Goal: Obtain resource: Download file/media

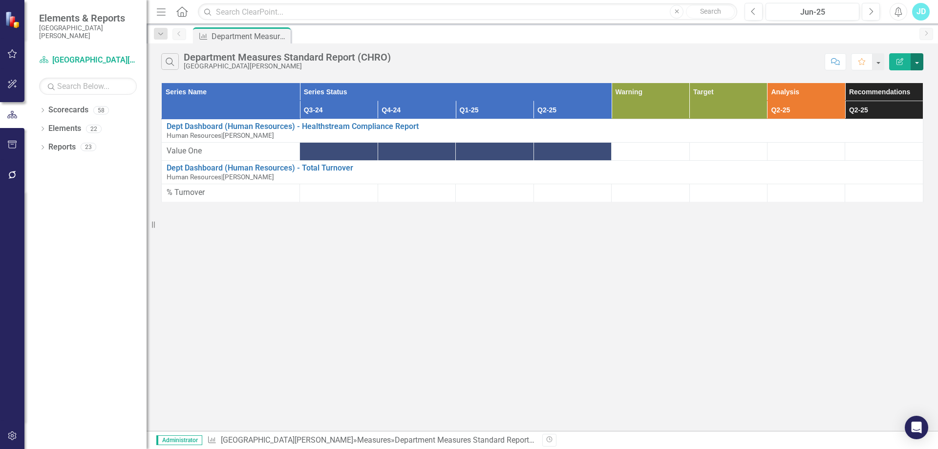
click at [919, 67] on button "button" at bounding box center [917, 61] width 13 height 17
click at [728, 59] on div "Search Department Measures Standard Report (CHRO) [GEOGRAPHIC_DATA][PERSON_NAME]" at bounding box center [490, 61] width 659 height 17
click at [44, 149] on icon "Dropdown" at bounding box center [42, 148] width 7 height 5
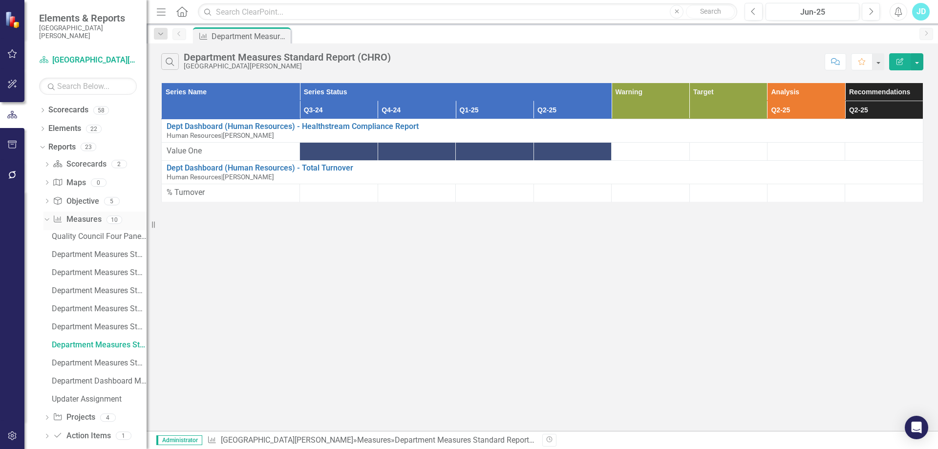
click at [89, 218] on link "Measure Measures" at bounding box center [77, 219] width 48 height 11
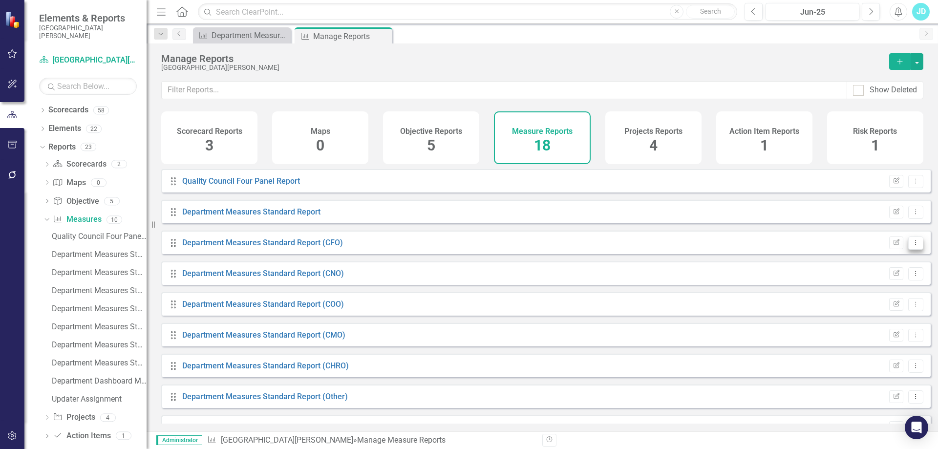
click at [909, 250] on button "Dropdown Menu" at bounding box center [916, 243] width 15 height 13
click at [923, 243] on div "Drag Department Measures Standard Report (CFO) Edit Report Dropdown Menu" at bounding box center [546, 242] width 770 height 23
click at [7, 142] on icon "button" at bounding box center [12, 145] width 10 height 8
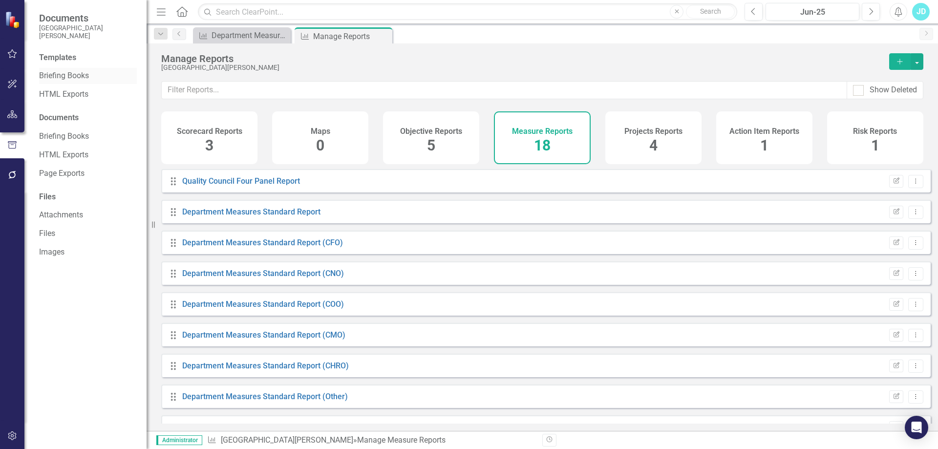
click at [78, 71] on link "Briefing Books" at bounding box center [88, 75] width 98 height 11
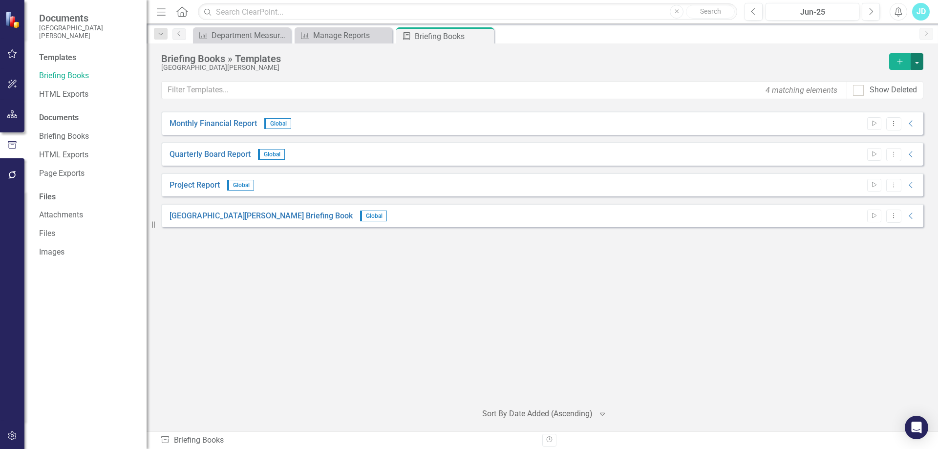
click at [923, 64] on button "button" at bounding box center [917, 61] width 13 height 17
click at [884, 81] on link "Add Add Template" at bounding box center [873, 79] width 100 height 18
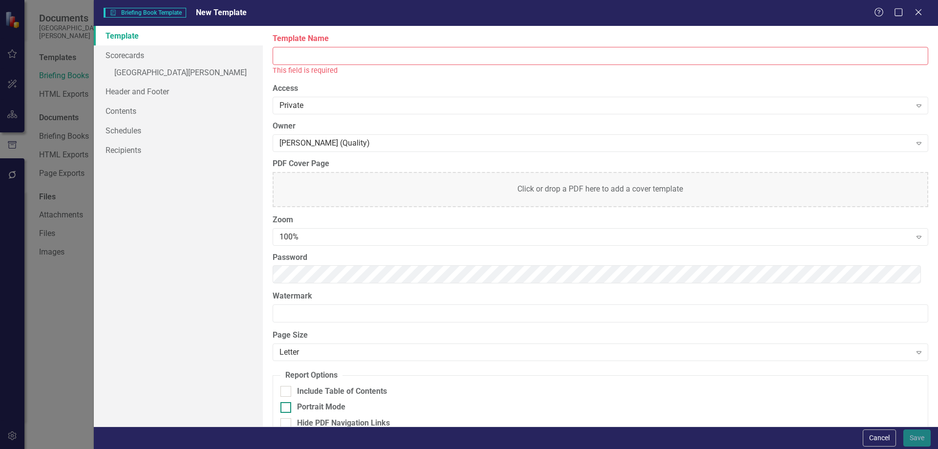
drag, startPoint x: 888, startPoint y: 436, endPoint x: 811, endPoint y: 405, distance: 83.5
click at [888, 436] on button "Cancel" at bounding box center [879, 438] width 33 height 17
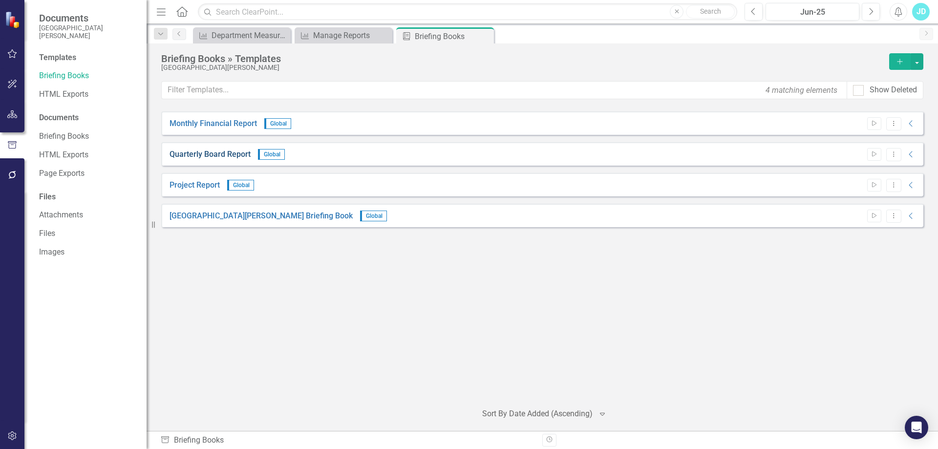
click at [216, 155] on link "Quarterly Board Report" at bounding box center [210, 154] width 81 height 11
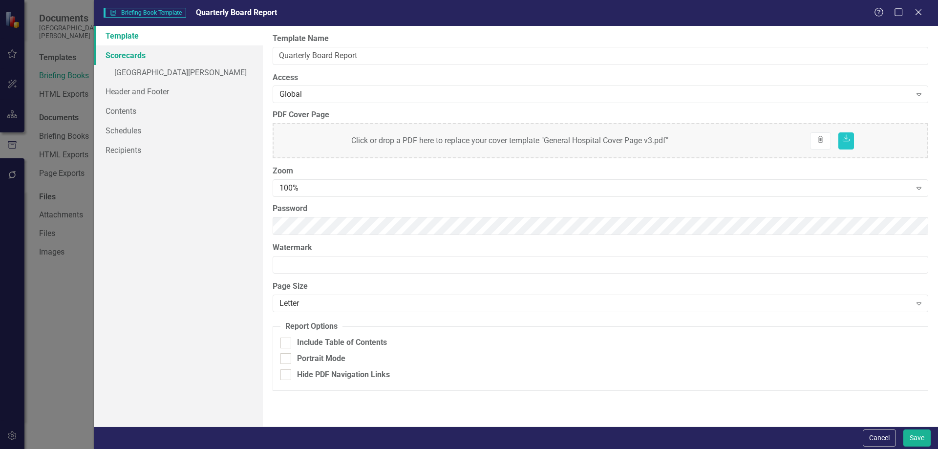
click at [141, 61] on link "Scorecards" at bounding box center [178, 55] width 169 height 20
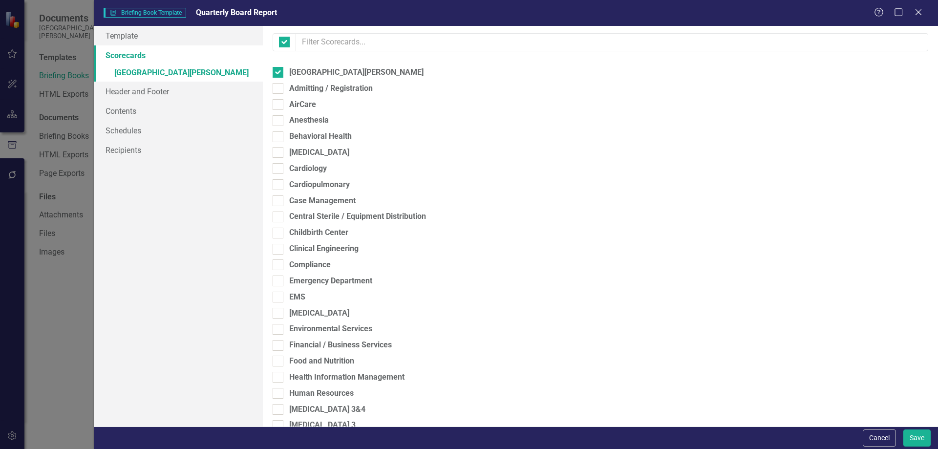
checkbox input "false"
click at [887, 438] on button "Cancel" at bounding box center [879, 438] width 33 height 17
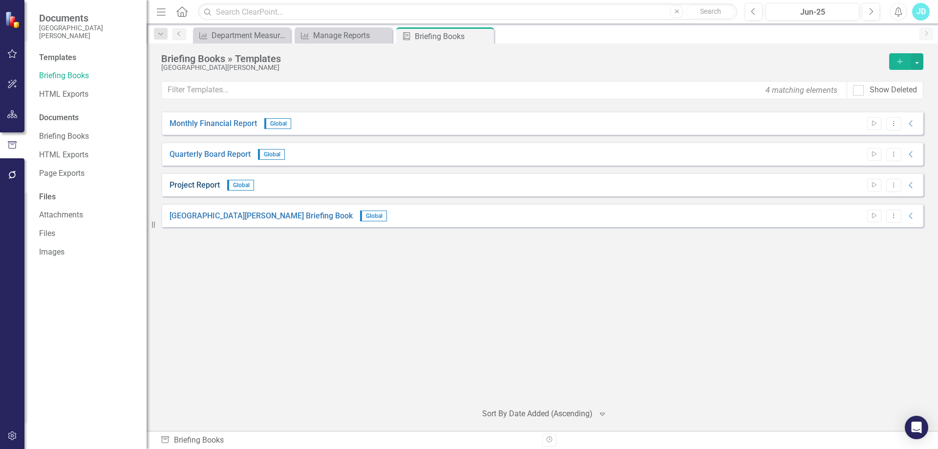
click at [204, 187] on link "Project Report" at bounding box center [195, 185] width 50 height 11
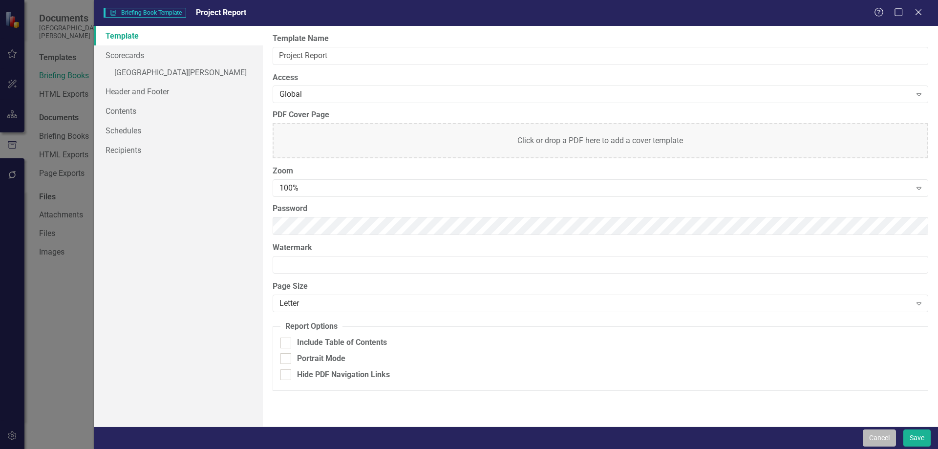
click at [880, 437] on button "Cancel" at bounding box center [879, 438] width 33 height 17
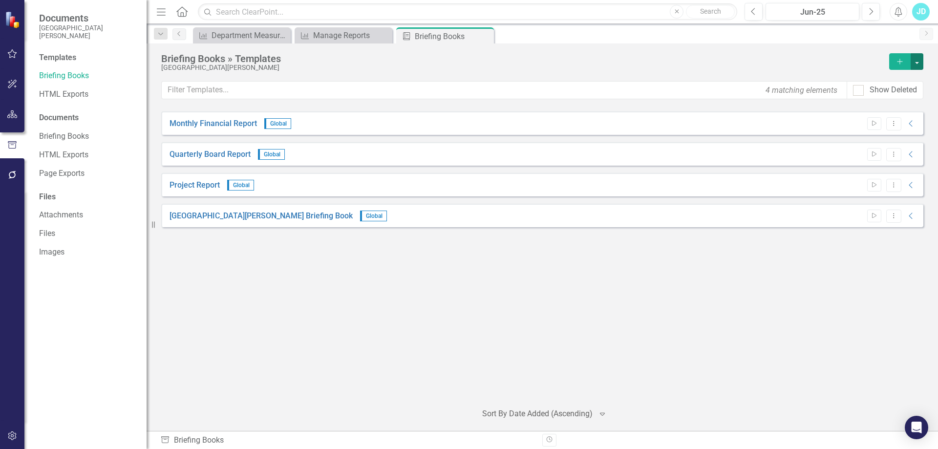
click at [915, 62] on button "button" at bounding box center [917, 61] width 13 height 17
click at [897, 78] on link "Add Add Template" at bounding box center [873, 79] width 100 height 18
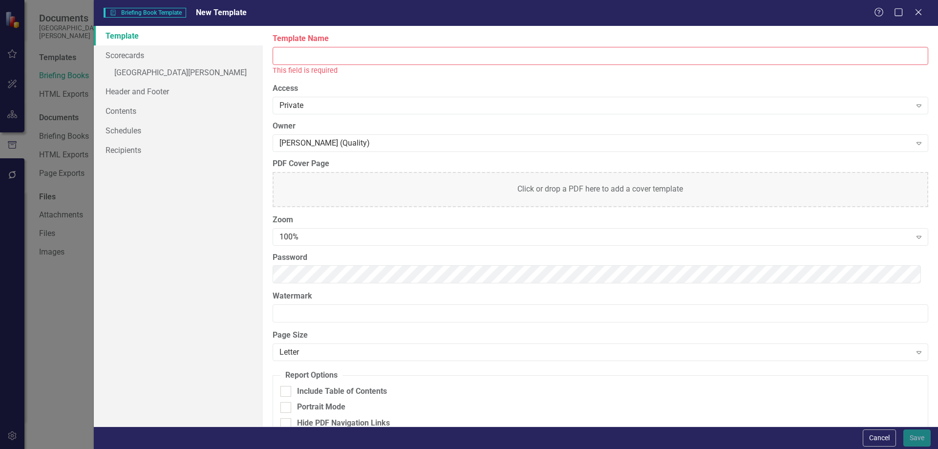
click at [336, 57] on input "Template Name" at bounding box center [601, 56] width 656 height 18
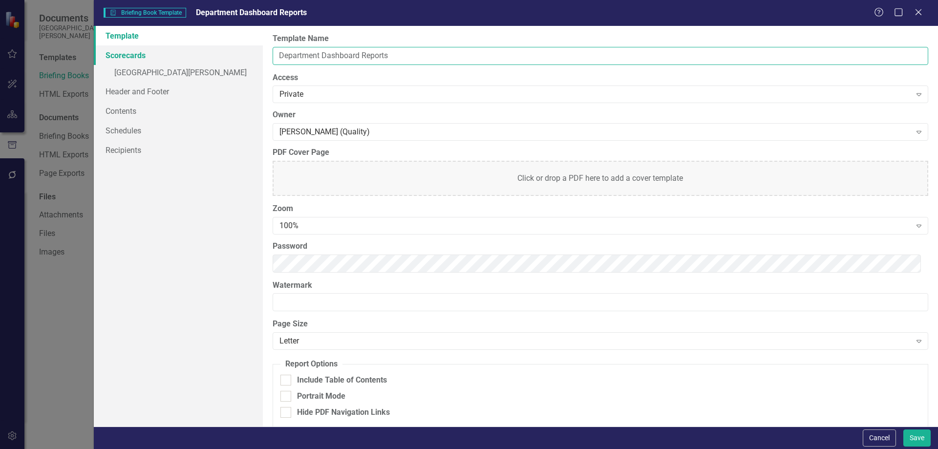
type input "Department Dashboard Reports"
click at [141, 51] on link "Scorecards" at bounding box center [178, 55] width 169 height 20
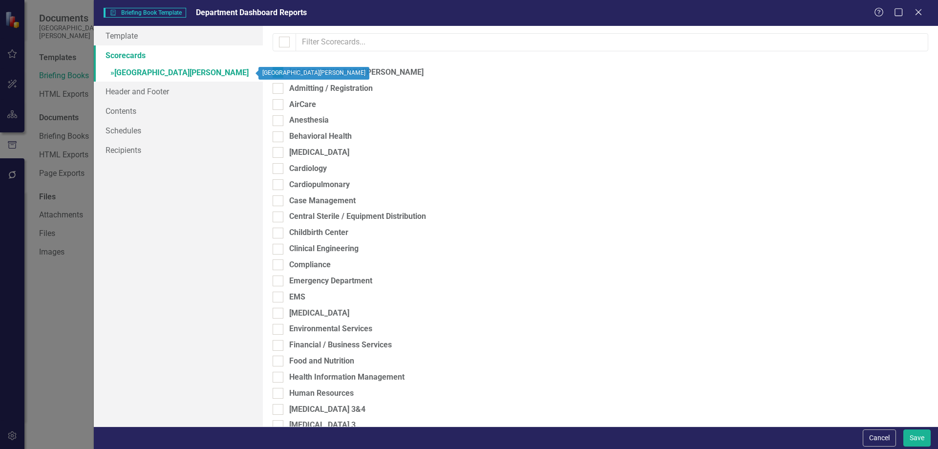
click at [208, 73] on link "» [GEOGRAPHIC_DATA][PERSON_NAME]" at bounding box center [178, 73] width 169 height 17
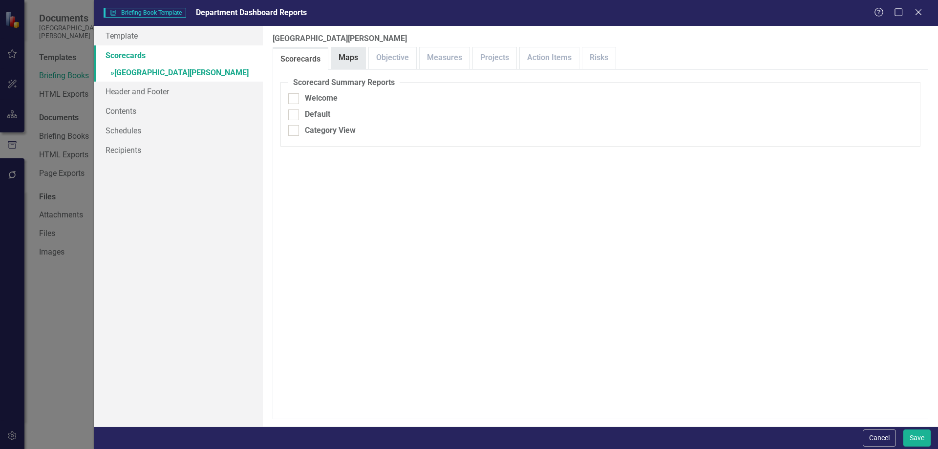
click at [356, 58] on link "Maps" at bounding box center [348, 57] width 34 height 21
click at [399, 56] on link "Objective" at bounding box center [392, 57] width 47 height 21
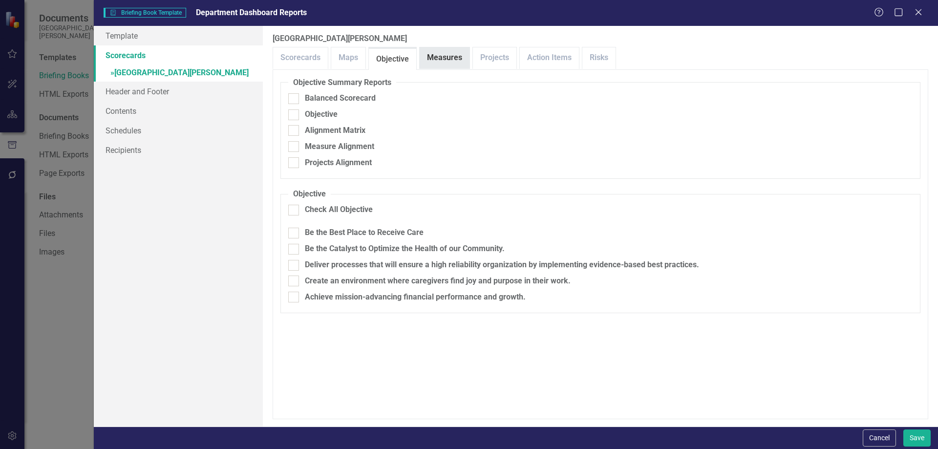
click at [451, 57] on link "Measures" at bounding box center [445, 57] width 50 height 21
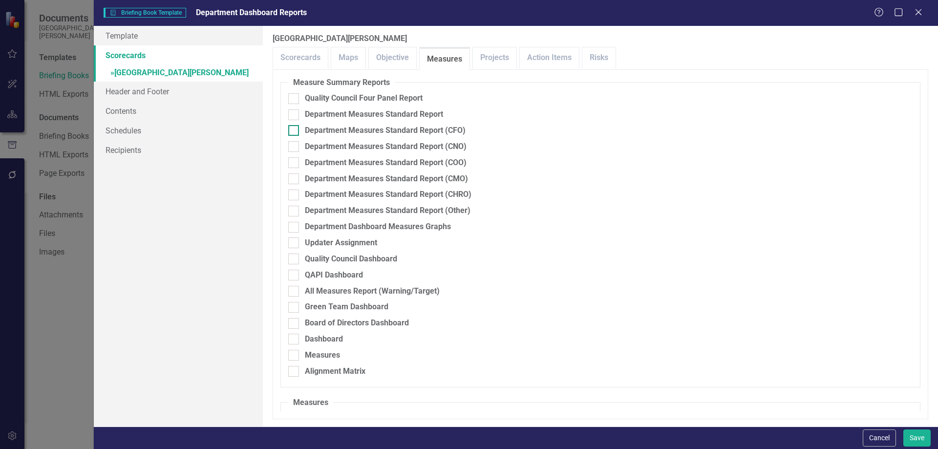
click at [296, 130] on div at bounding box center [293, 130] width 11 height 11
click at [295, 130] on input "Department Measures Standard Report (CFO)" at bounding box center [291, 128] width 6 height 6
checkbox input "true"
click at [295, 147] on div at bounding box center [293, 146] width 11 height 11
click at [295, 147] on input "Department Measures Standard Report (CNO)" at bounding box center [291, 144] width 6 height 6
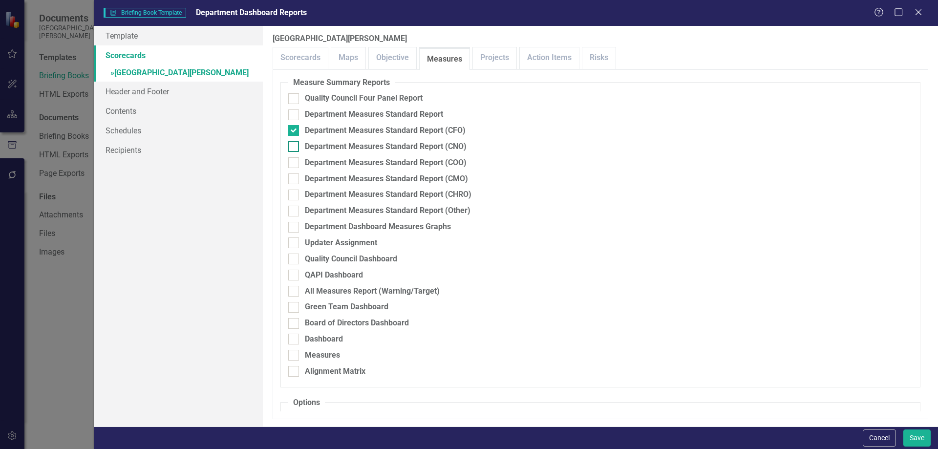
checkbox input "true"
drag, startPoint x: 295, startPoint y: 161, endPoint x: 296, endPoint y: 177, distance: 16.2
click at [295, 162] on div at bounding box center [293, 162] width 11 height 11
click at [295, 162] on input "Department Measures Standard Report (COO)" at bounding box center [291, 160] width 6 height 6
checkbox input "true"
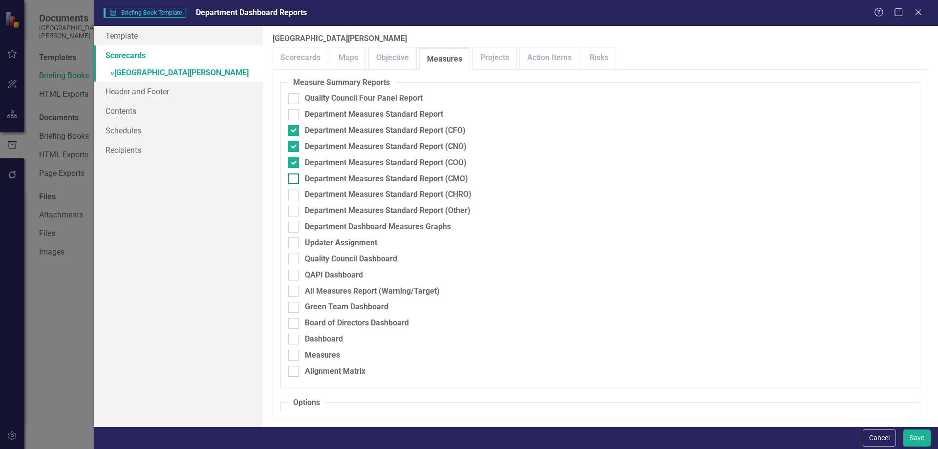
click at [296, 179] on div at bounding box center [293, 179] width 11 height 11
click at [295, 179] on input "Department Measures Standard Report (CMO)" at bounding box center [291, 177] width 6 height 6
checkbox input "true"
click at [295, 195] on div at bounding box center [293, 195] width 11 height 11
click at [295, 195] on input "Department Measures Standard Report (CHRO)" at bounding box center [291, 193] width 6 height 6
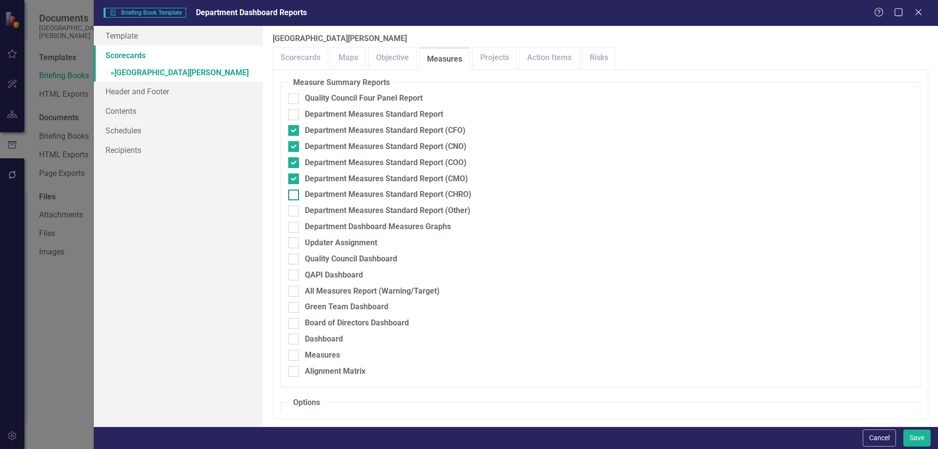
checkbox input "true"
click at [294, 208] on input "Department Measures Standard Report (Other)" at bounding box center [291, 209] width 6 height 6
checkbox input "true"
click at [131, 109] on link "Contents" at bounding box center [178, 111] width 169 height 20
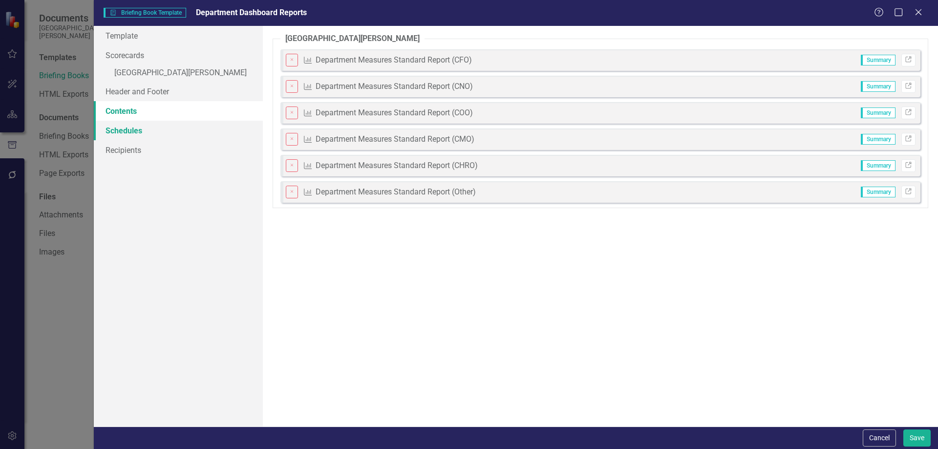
click at [131, 127] on link "Schedules" at bounding box center [178, 131] width 169 height 20
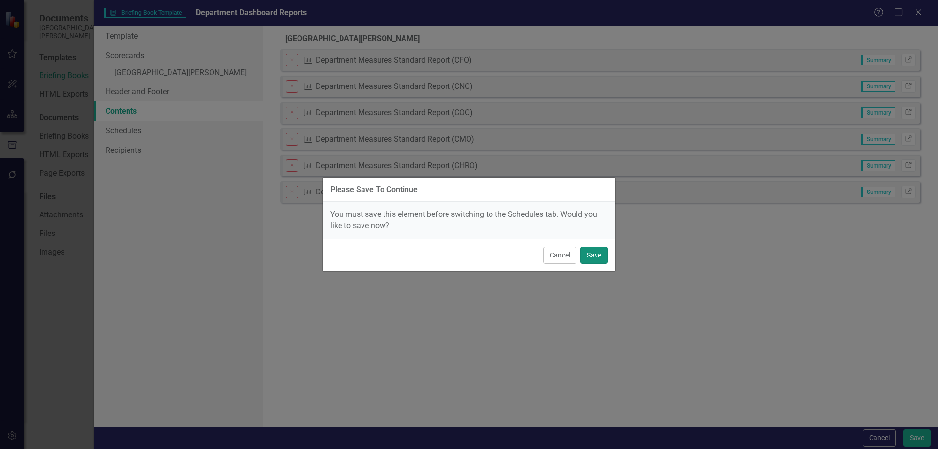
click at [595, 255] on button "Save" at bounding box center [594, 255] width 27 height 17
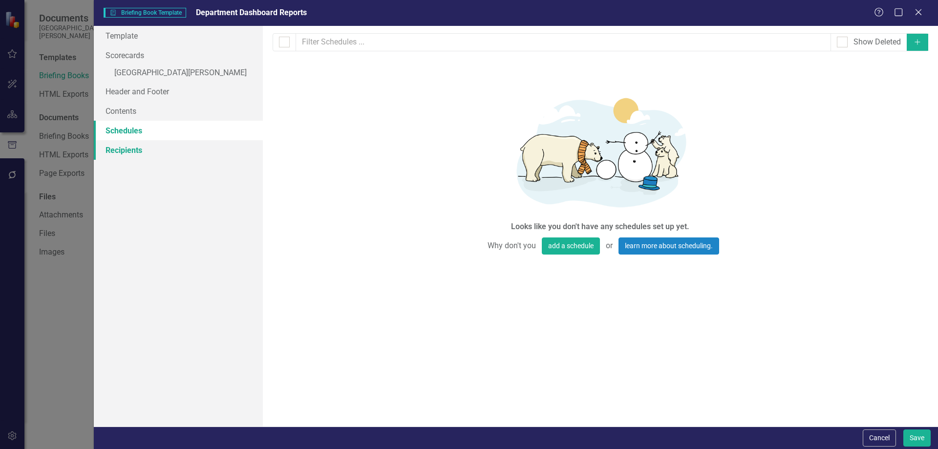
click at [147, 151] on link "Recipients" at bounding box center [178, 150] width 169 height 20
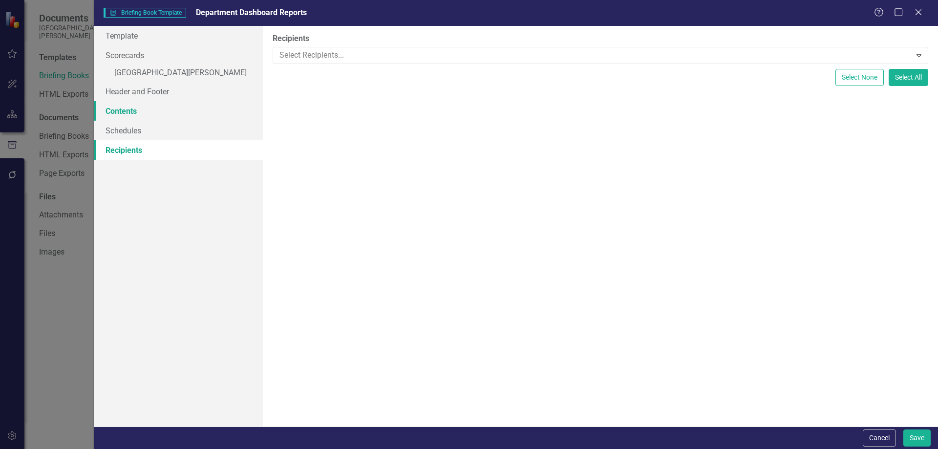
click at [138, 114] on link "Contents" at bounding box center [178, 111] width 169 height 20
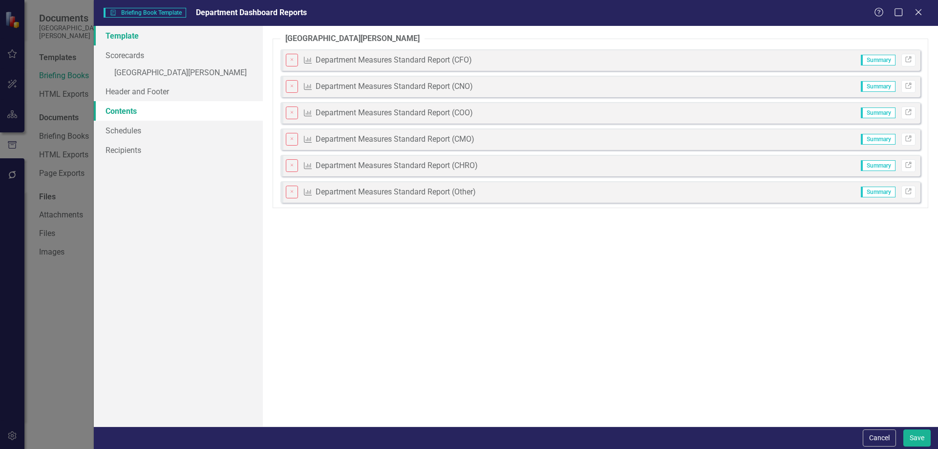
click at [149, 40] on link "Template" at bounding box center [178, 36] width 169 height 20
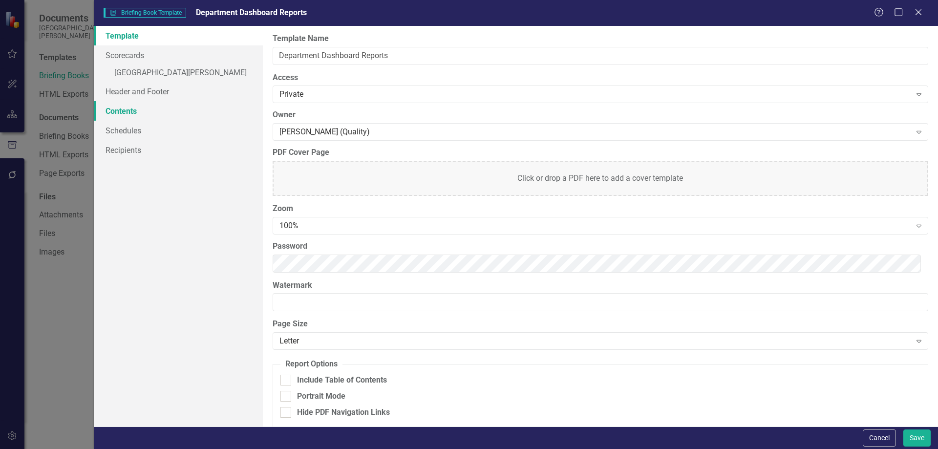
click at [141, 114] on link "Contents" at bounding box center [178, 111] width 169 height 20
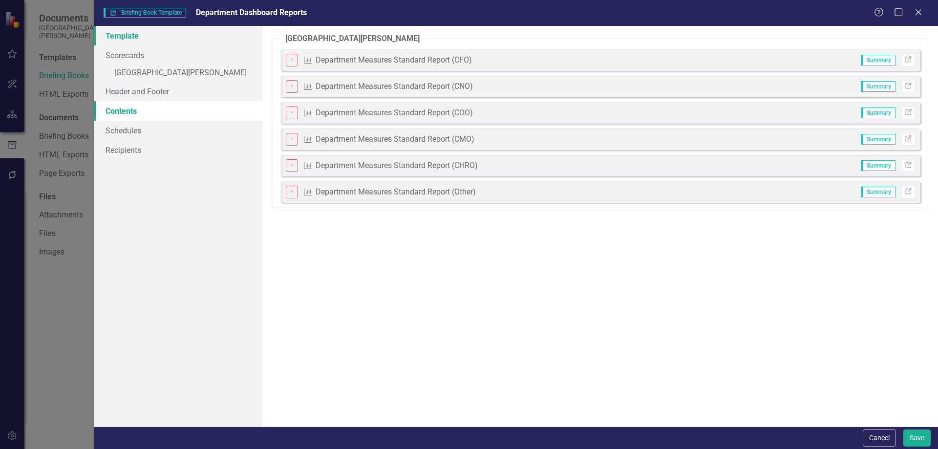
click at [143, 37] on link "Template" at bounding box center [178, 36] width 169 height 20
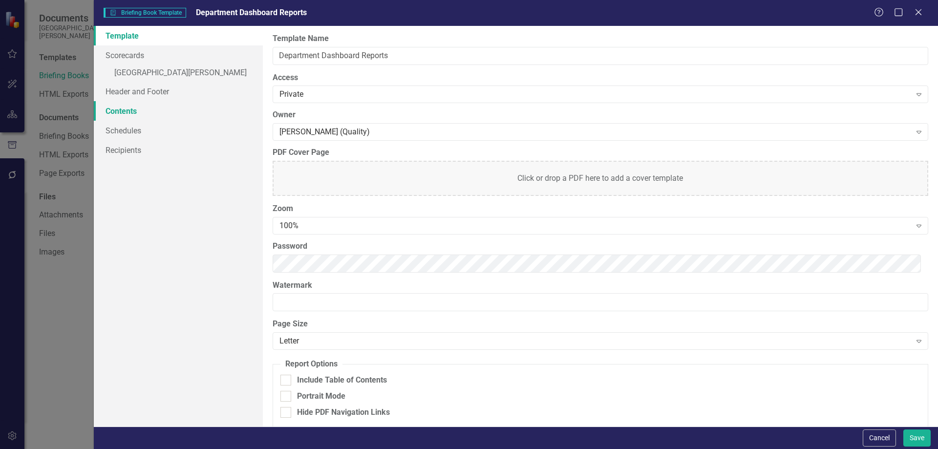
click at [165, 105] on link "Contents" at bounding box center [178, 111] width 169 height 20
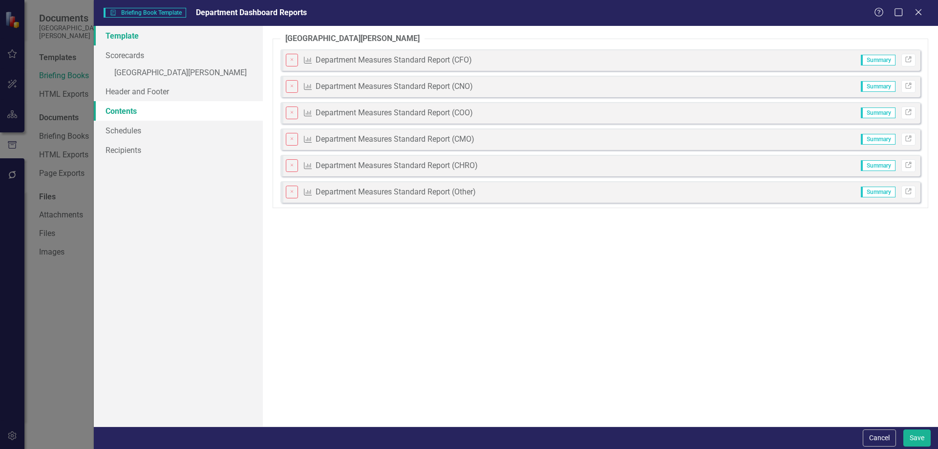
click at [148, 37] on link "Template" at bounding box center [178, 36] width 169 height 20
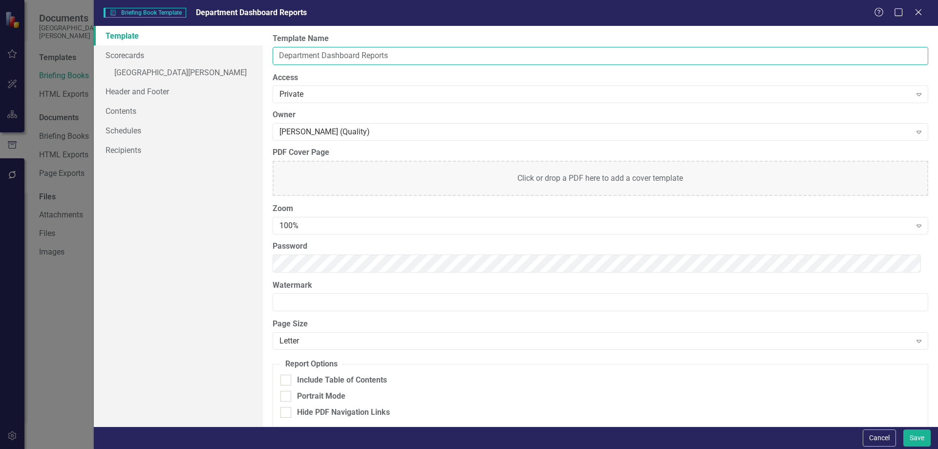
click at [397, 55] on input "Department Dashboard Reports" at bounding box center [601, 56] width 656 height 18
type input "Department Dashboard Report"
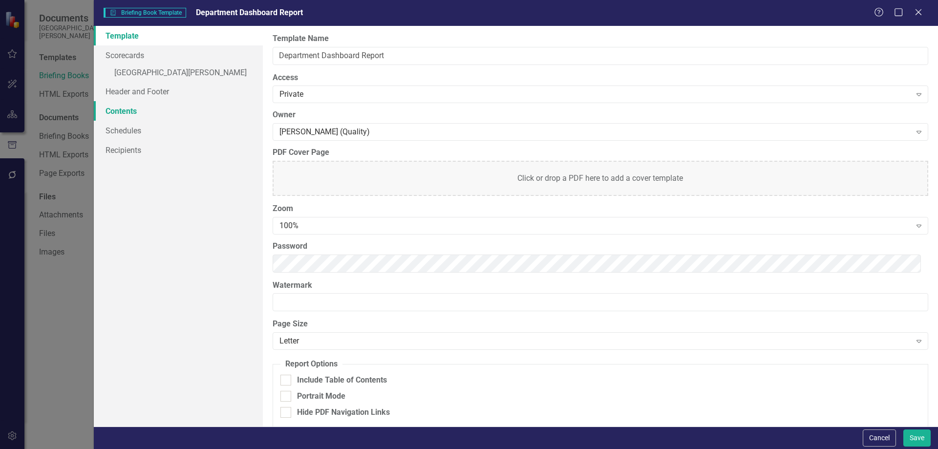
click at [125, 109] on link "Contents" at bounding box center [178, 111] width 169 height 20
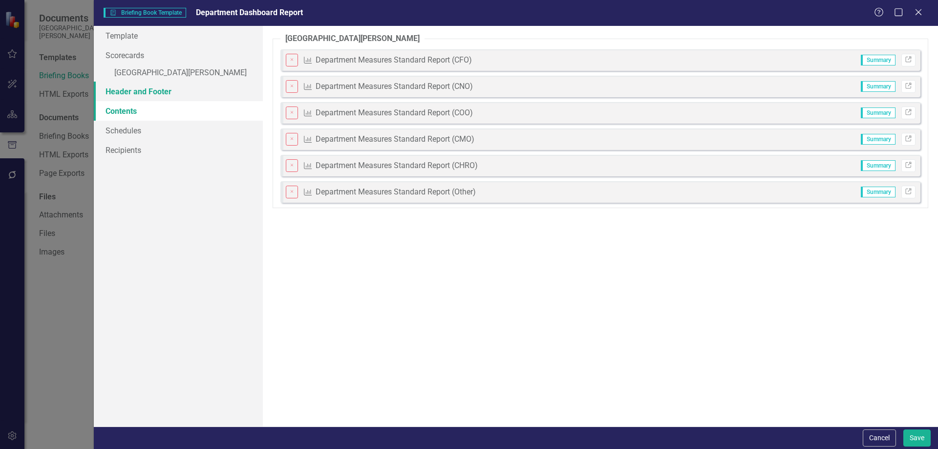
click at [130, 94] on link "Header and Footer" at bounding box center [178, 92] width 169 height 20
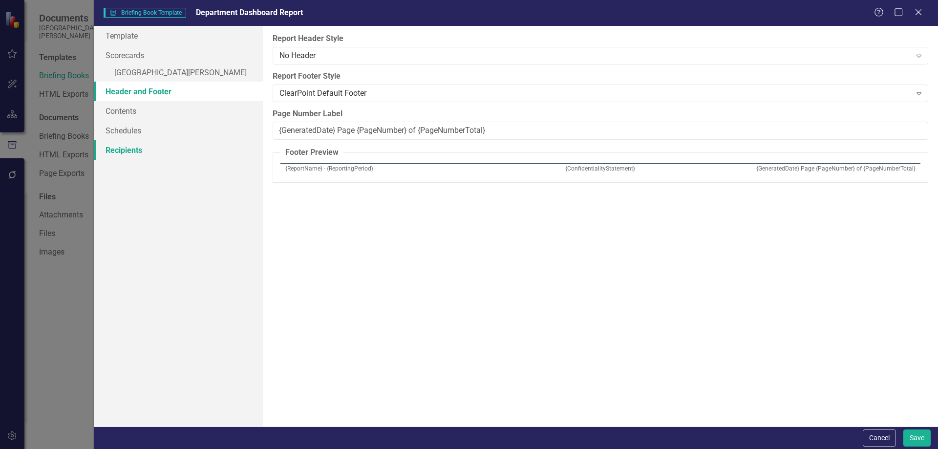
click at [139, 152] on link "Recipients" at bounding box center [178, 150] width 169 height 20
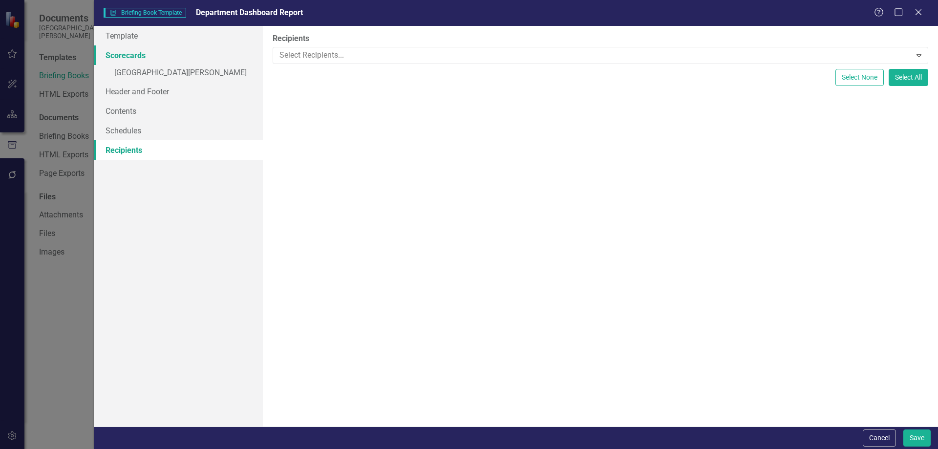
click at [154, 57] on link "Scorecards" at bounding box center [178, 55] width 169 height 20
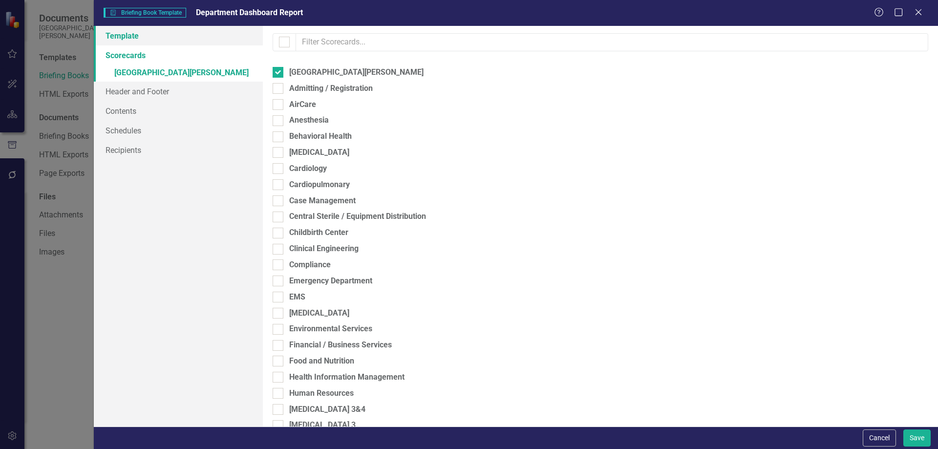
click at [146, 32] on link "Template" at bounding box center [178, 36] width 169 height 20
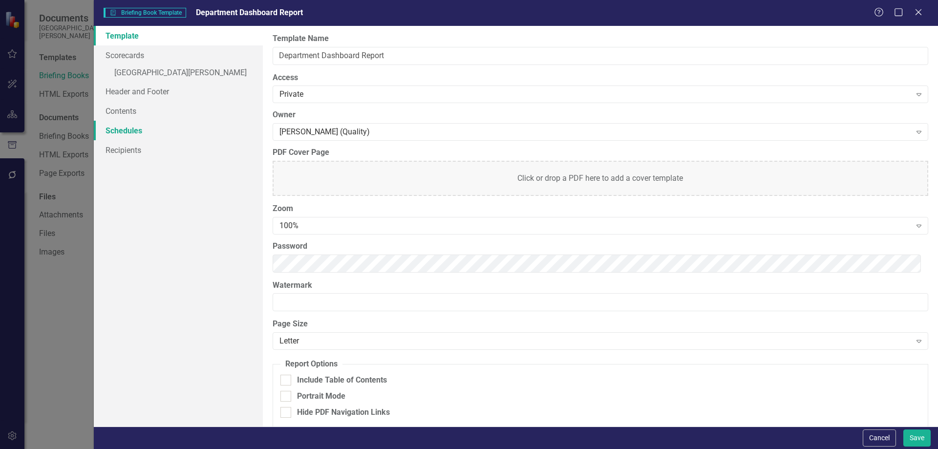
click at [156, 129] on link "Schedules" at bounding box center [178, 131] width 169 height 20
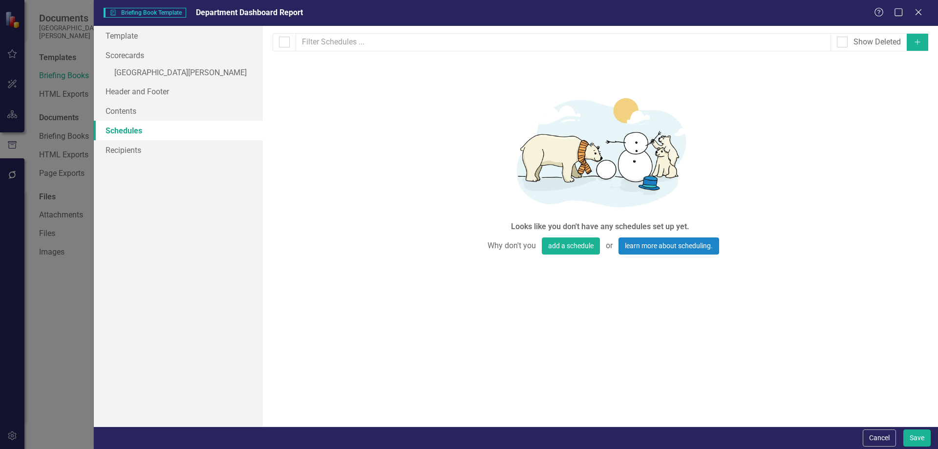
click at [918, 36] on button "Add" at bounding box center [918, 42] width 22 height 17
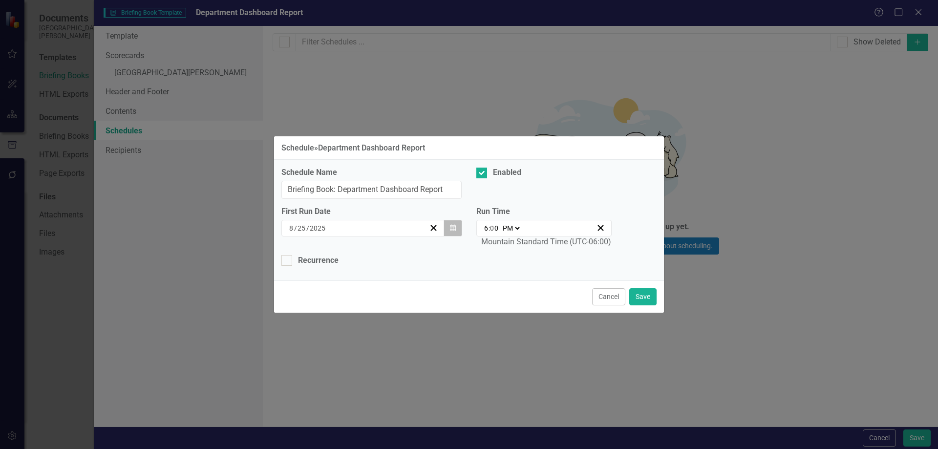
click at [457, 225] on button "Calendar" at bounding box center [453, 228] width 19 height 17
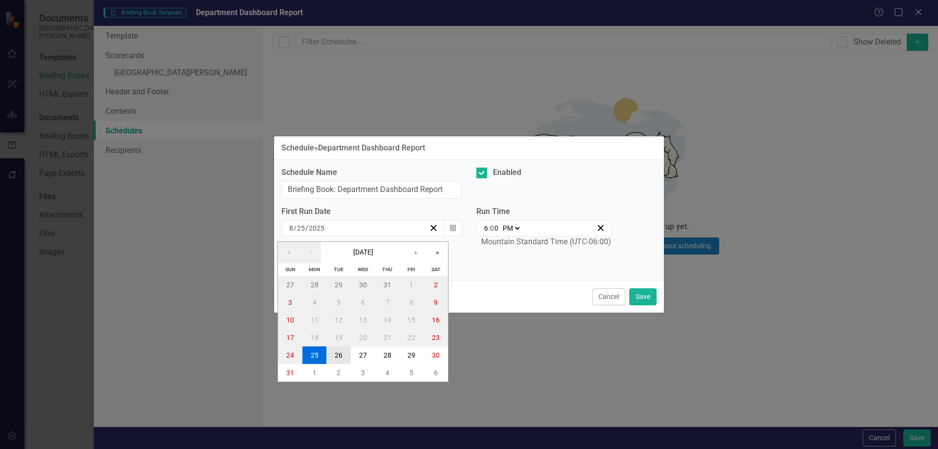
click at [333, 354] on button "26" at bounding box center [338, 356] width 24 height 18
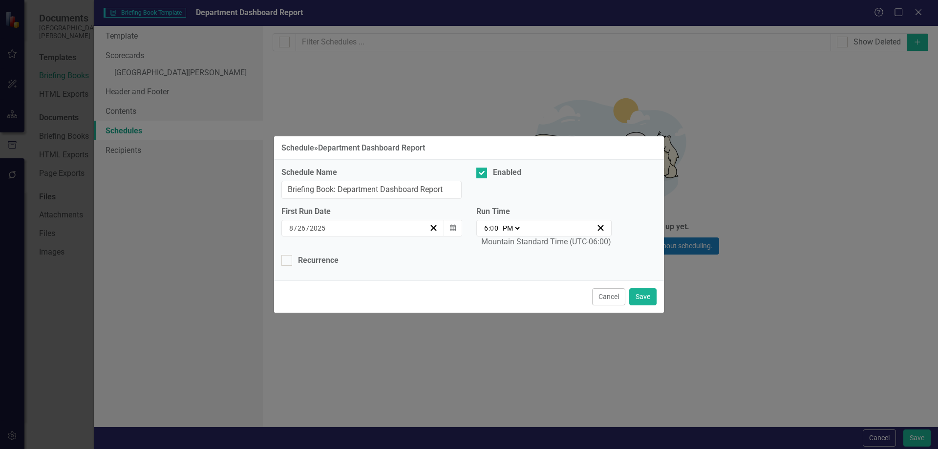
click at [519, 226] on select "AM PM" at bounding box center [510, 228] width 21 height 10
select select "am"
click at [500, 223] on select "AM PM" at bounding box center [510, 228] width 21 height 10
type input "06:00"
click at [643, 299] on button "Save" at bounding box center [643, 296] width 27 height 17
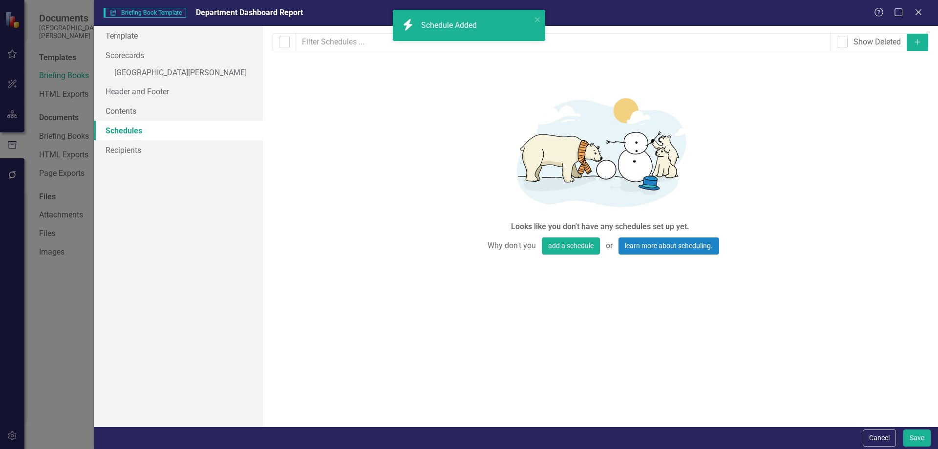
checkbox input "false"
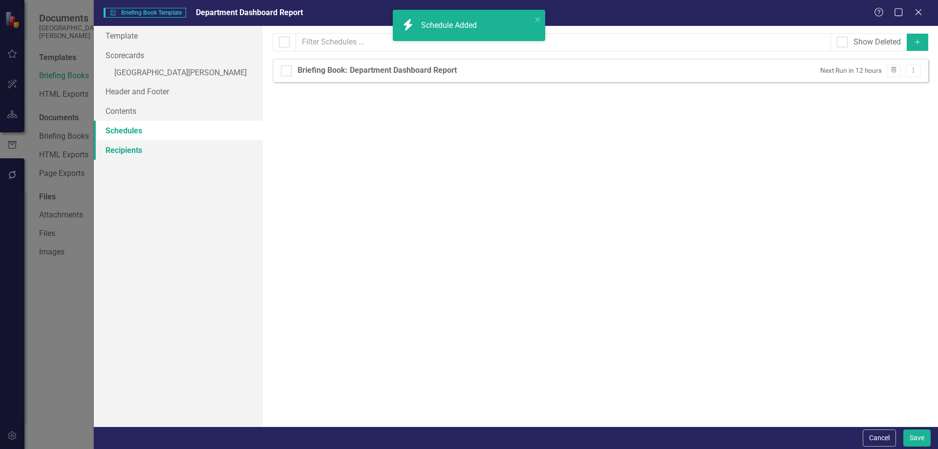
click at [142, 147] on link "Recipients" at bounding box center [178, 150] width 169 height 20
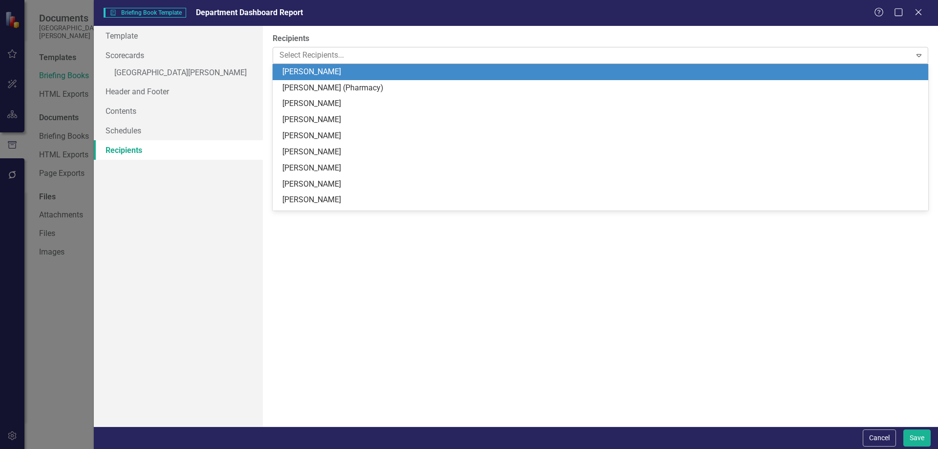
click at [311, 50] on div at bounding box center [594, 55] width 636 height 13
type input "dec"
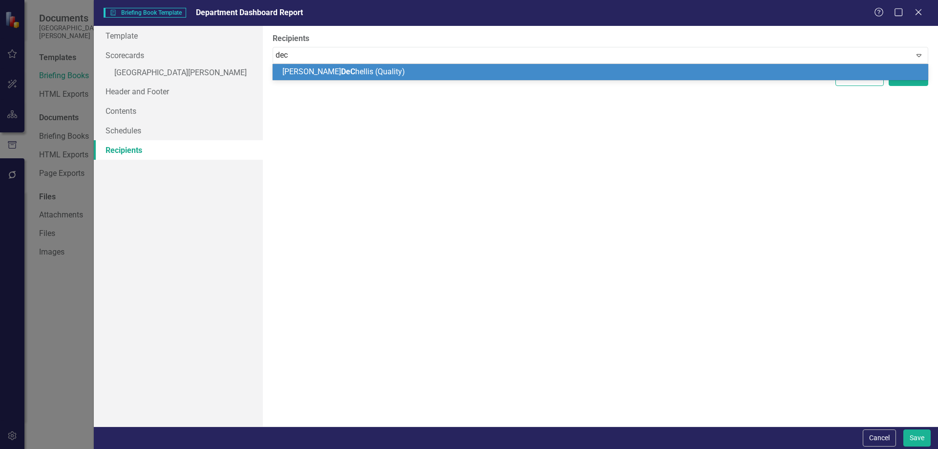
click at [341, 69] on span "DeC" at bounding box center [348, 71] width 14 height 9
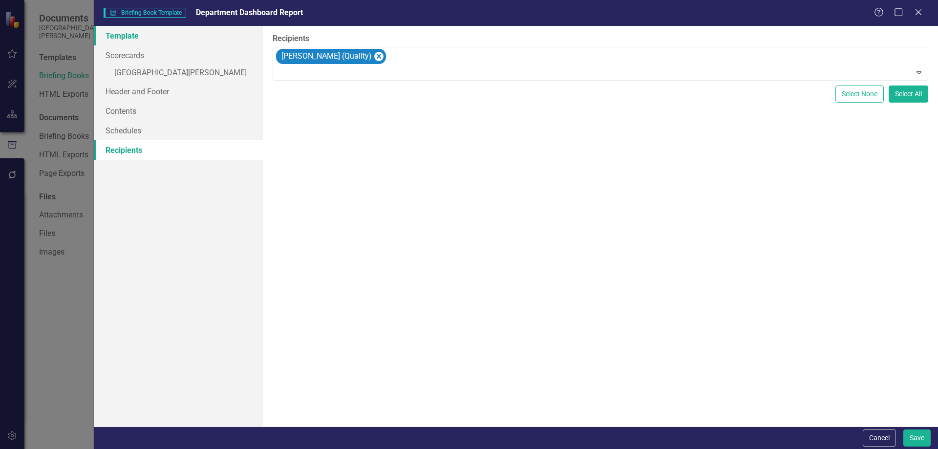
click at [130, 40] on link "Template" at bounding box center [178, 36] width 169 height 20
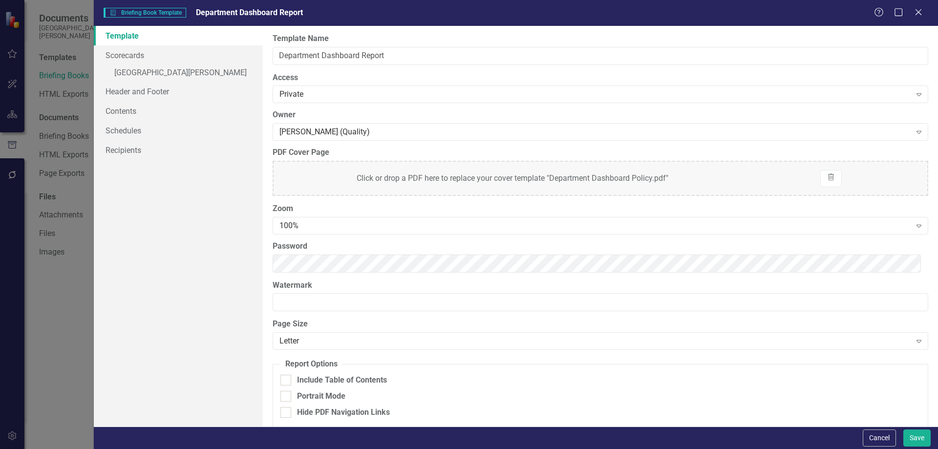
scroll to position [9, 0]
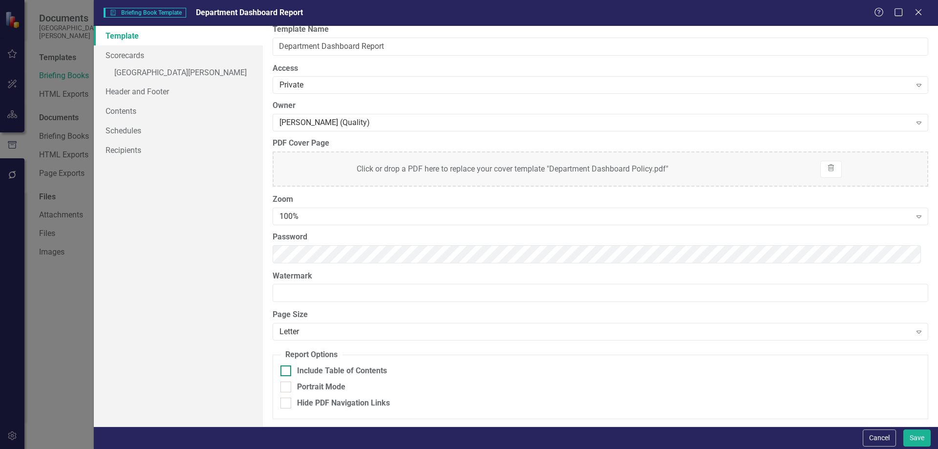
click at [283, 370] on input "Include Table of Contents" at bounding box center [284, 369] width 6 height 6
checkbox input "true"
click at [130, 110] on link "Contents" at bounding box center [178, 111] width 169 height 20
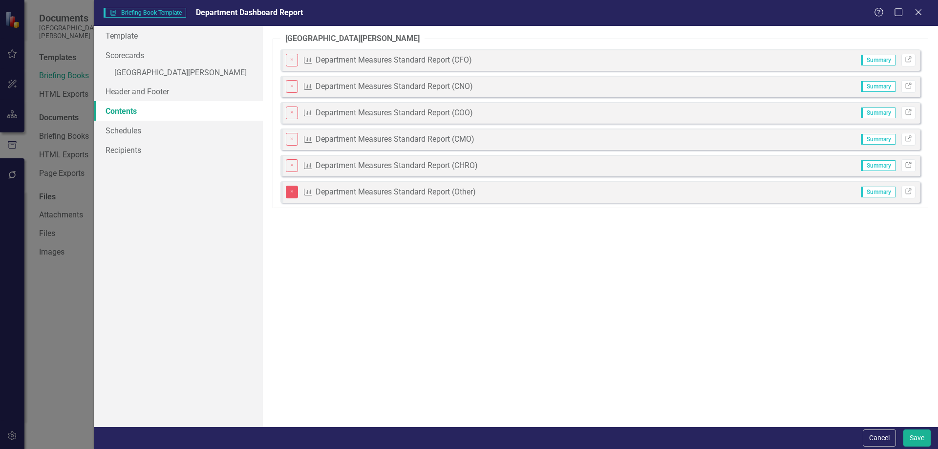
click at [294, 192] on icon "Close" at bounding box center [292, 192] width 6 height 4
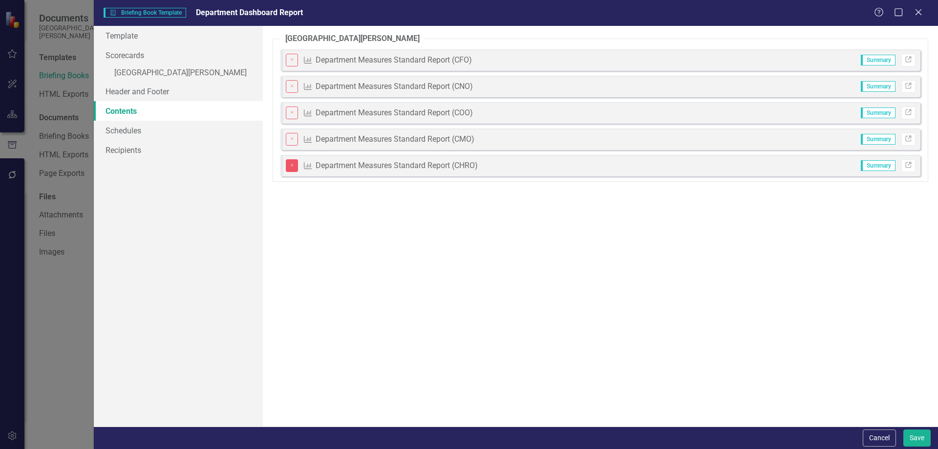
click at [293, 166] on icon "Close" at bounding box center [292, 165] width 6 height 4
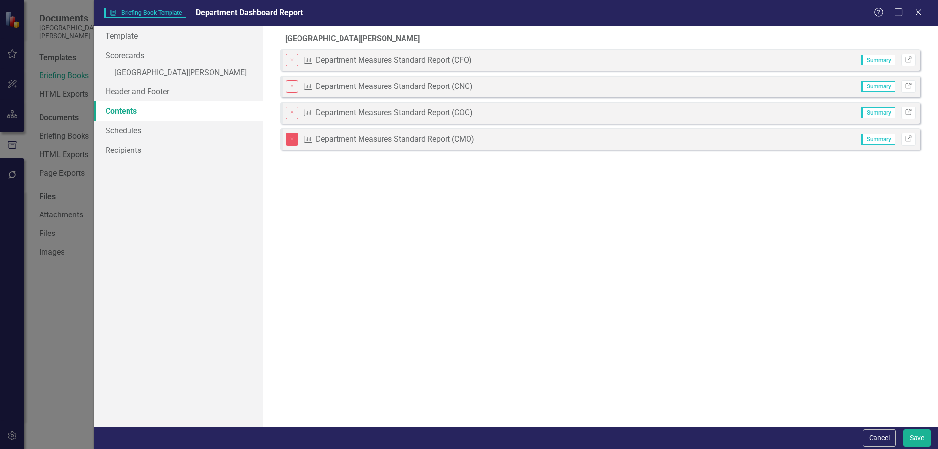
click at [293, 138] on icon "Close" at bounding box center [292, 139] width 6 height 4
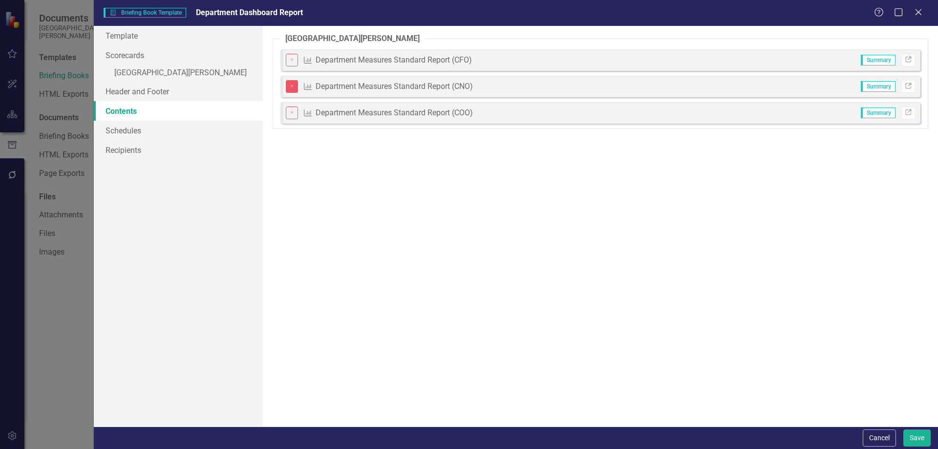
click at [294, 85] on icon "Close" at bounding box center [292, 86] width 6 height 4
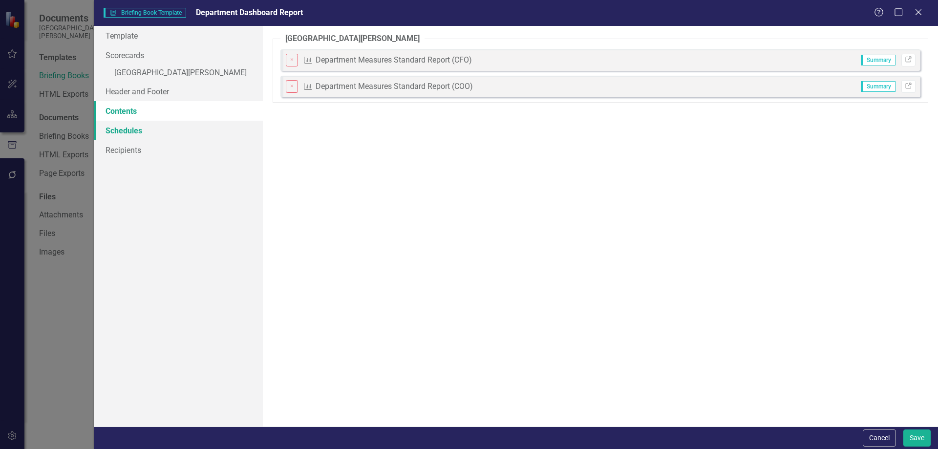
click at [127, 135] on link "Schedules" at bounding box center [178, 131] width 169 height 20
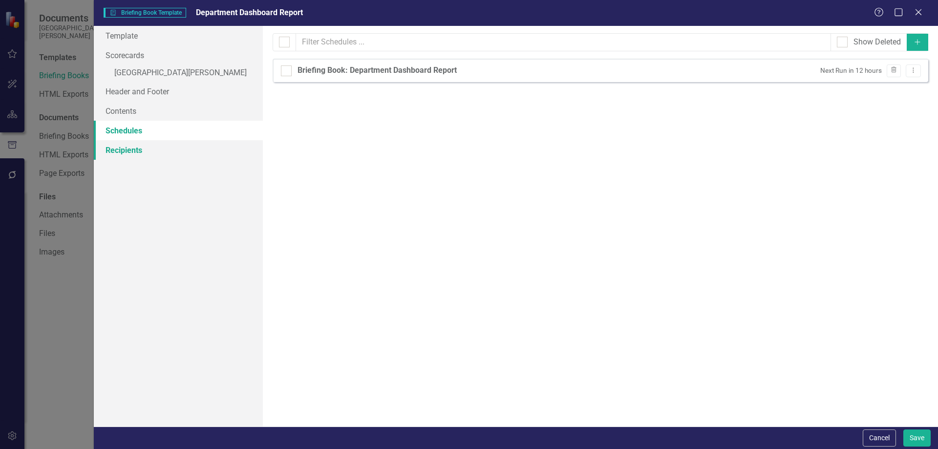
click at [130, 152] on link "Recipients" at bounding box center [178, 150] width 169 height 20
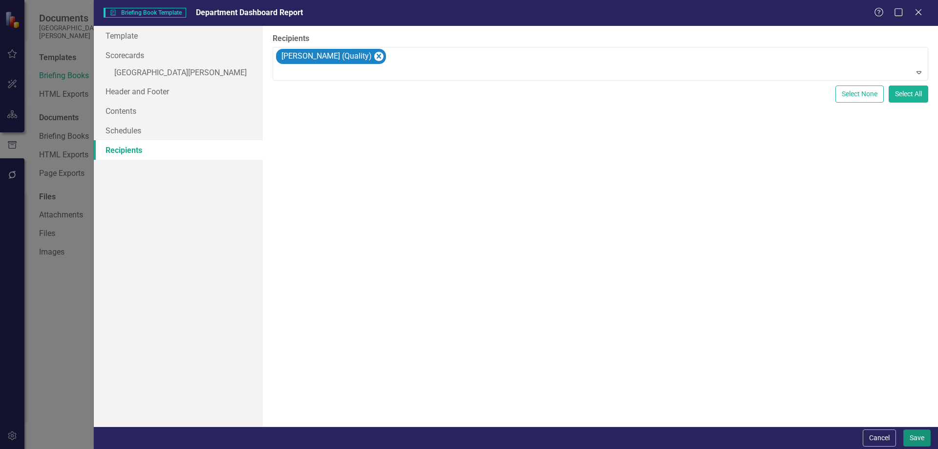
click at [914, 434] on button "Save" at bounding box center [917, 438] width 27 height 17
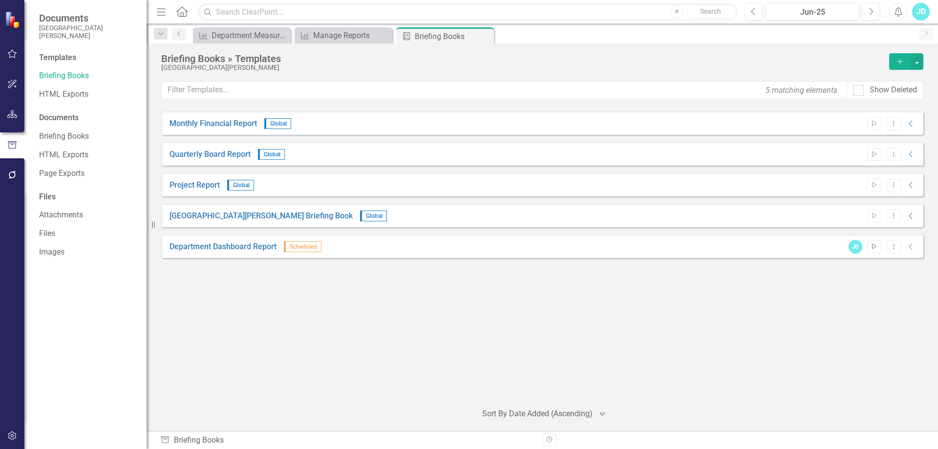
click at [873, 246] on icon "Start" at bounding box center [874, 247] width 7 height 6
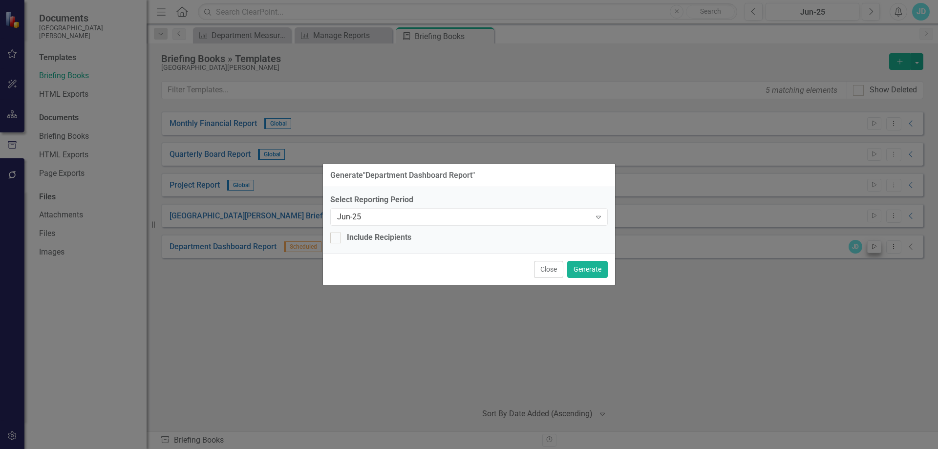
checkbox input "true"
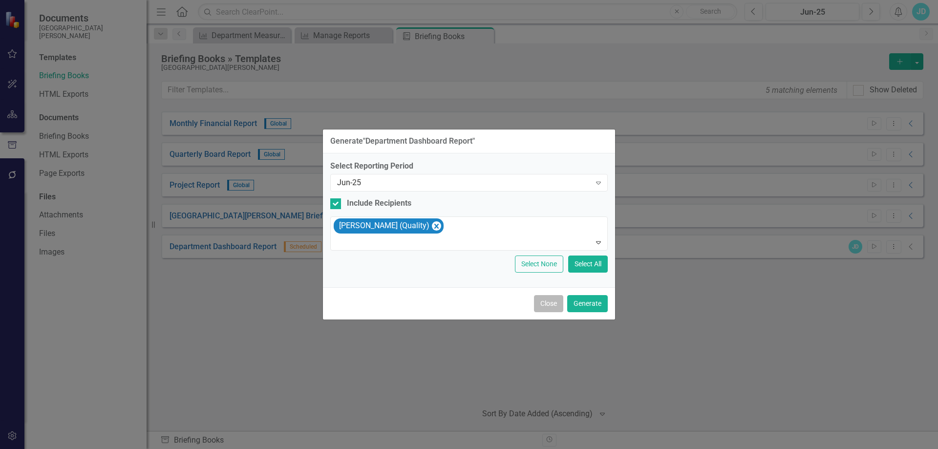
click at [558, 305] on button "Close" at bounding box center [548, 303] width 29 height 17
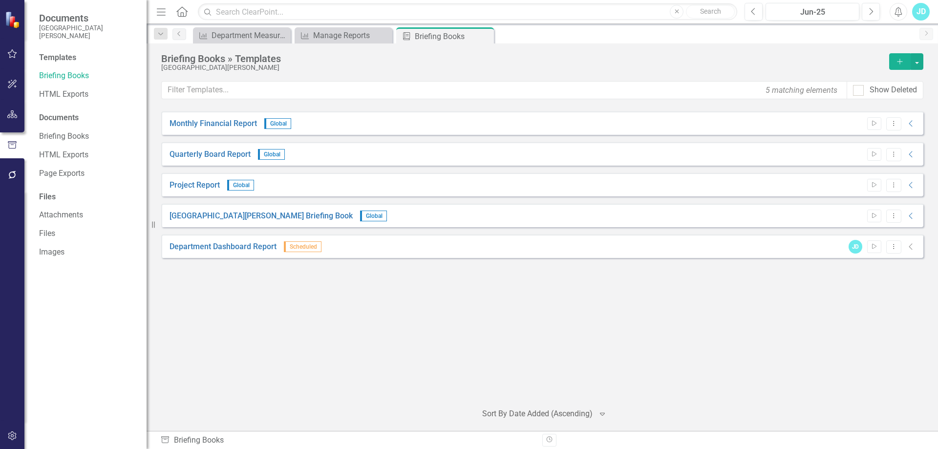
click at [912, 248] on icon "Collapse" at bounding box center [912, 247] width 10 height 8
click at [912, 244] on icon "Collapse" at bounding box center [912, 247] width 10 height 8
click at [912, 247] on icon "Collapse" at bounding box center [912, 247] width 10 height 8
click at [911, 218] on icon "Collapse" at bounding box center [912, 216] width 10 height 8
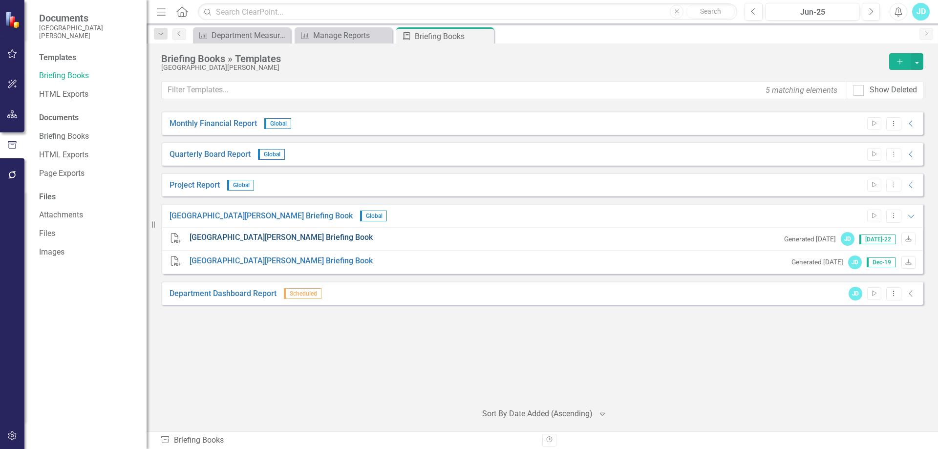
click at [335, 237] on link "[GEOGRAPHIC_DATA][PERSON_NAME] Briefing Book" at bounding box center [281, 237] width 183 height 11
click at [910, 237] on icon "Download" at bounding box center [908, 240] width 7 height 6
click at [892, 216] on icon "Dropdown Menu" at bounding box center [894, 216] width 8 height 6
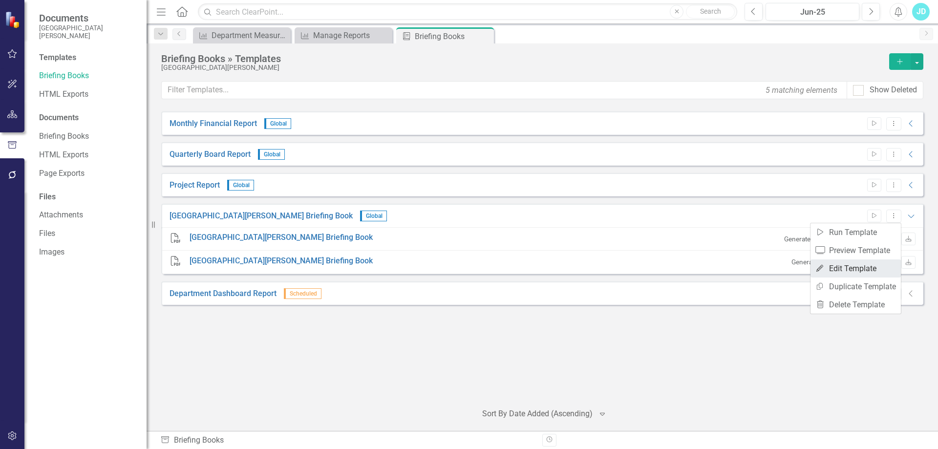
click at [860, 265] on link "Edit Edit Template" at bounding box center [856, 269] width 90 height 18
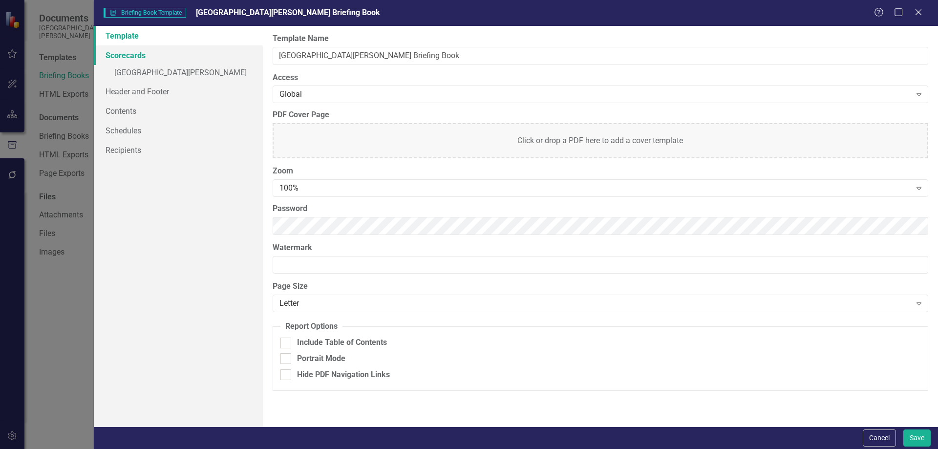
click at [147, 49] on link "Scorecards" at bounding box center [178, 55] width 169 height 20
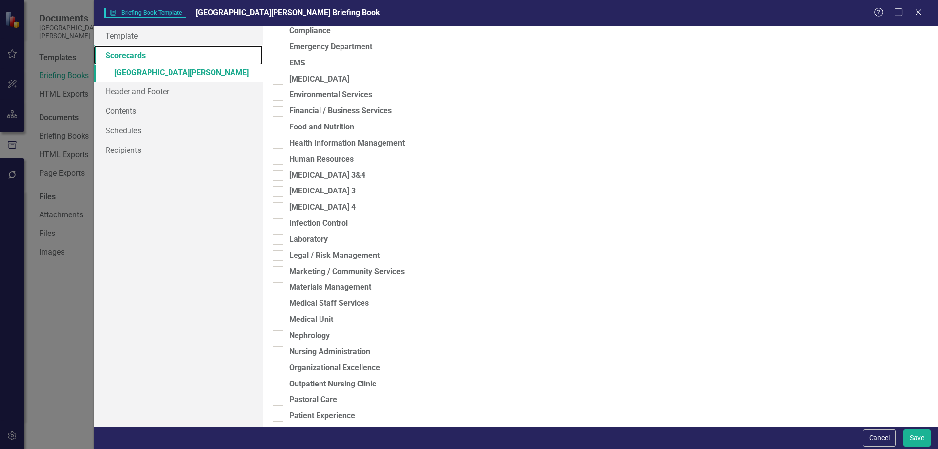
scroll to position [39, 0]
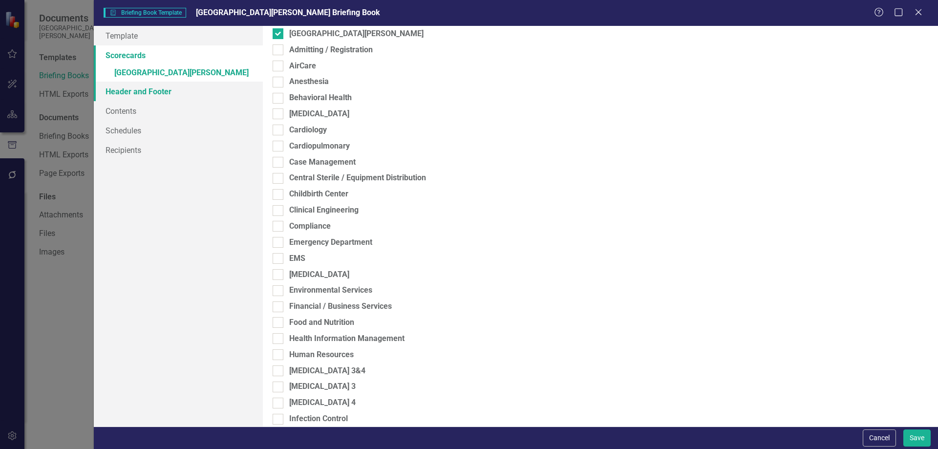
click at [182, 93] on link "Header and Footer" at bounding box center [178, 92] width 169 height 20
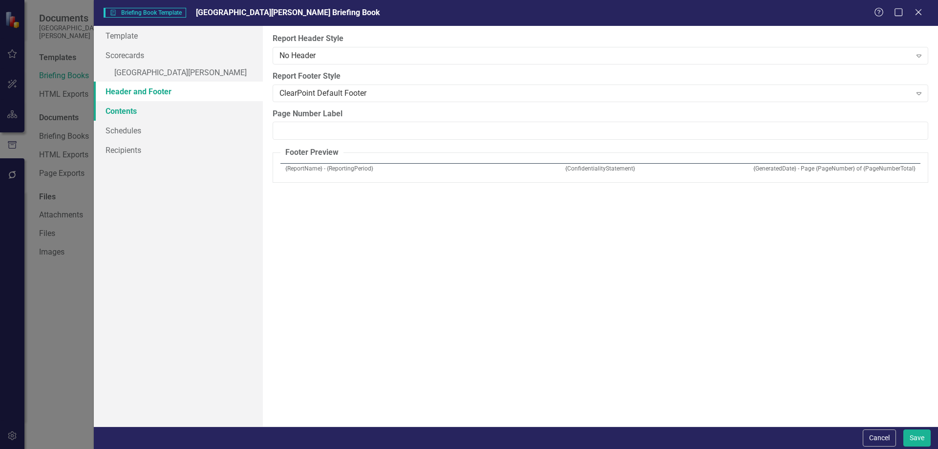
click at [120, 107] on link "Contents" at bounding box center [178, 111] width 169 height 20
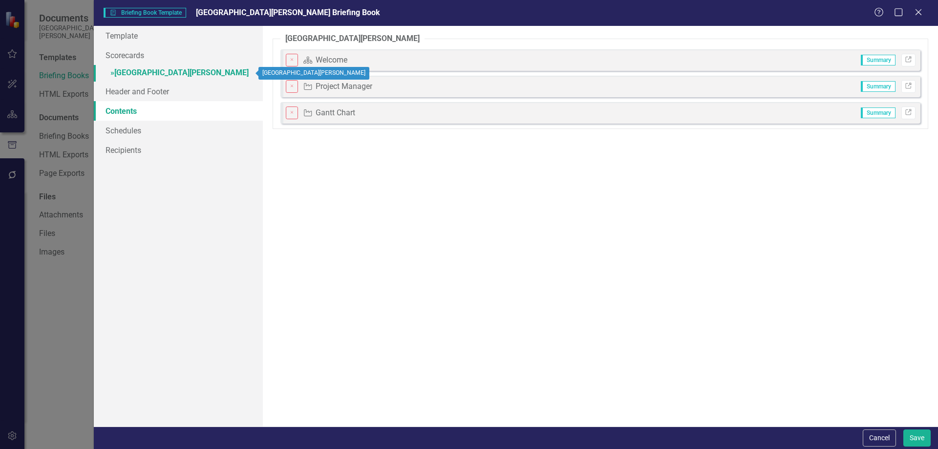
click at [151, 71] on link "» [GEOGRAPHIC_DATA][PERSON_NAME]" at bounding box center [178, 73] width 169 height 17
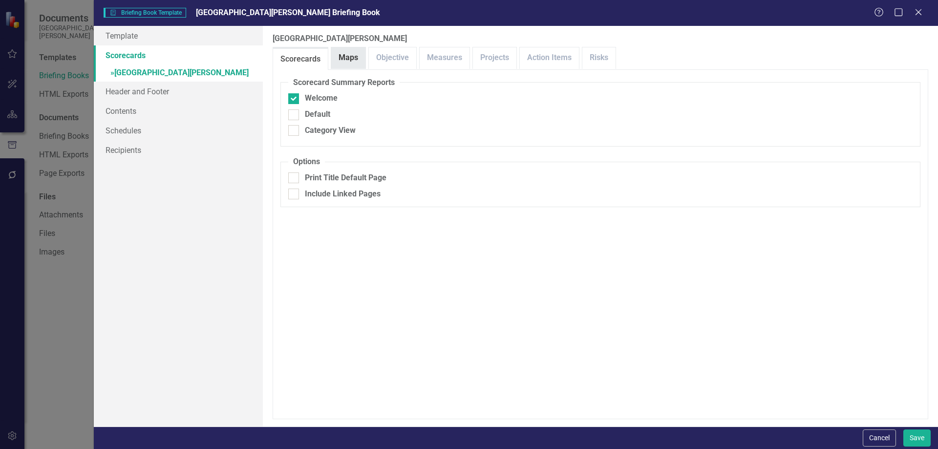
click at [351, 60] on link "Maps" at bounding box center [348, 57] width 34 height 21
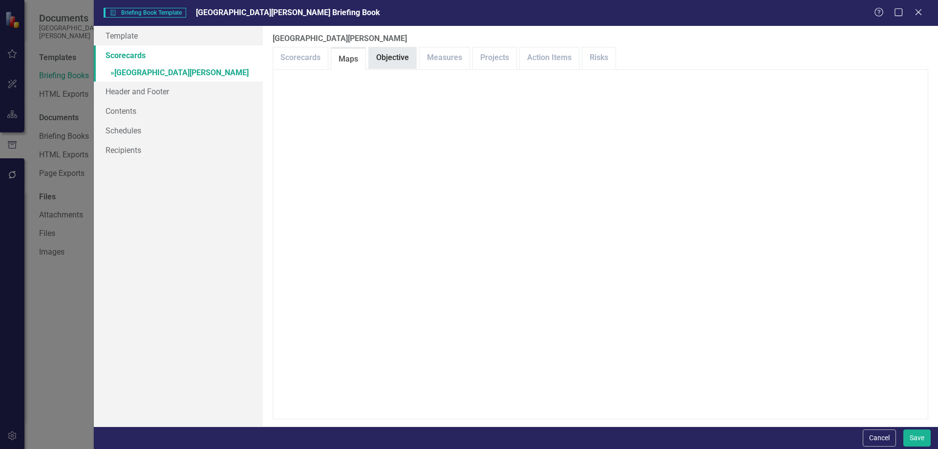
click at [403, 60] on link "Objective" at bounding box center [392, 57] width 47 height 21
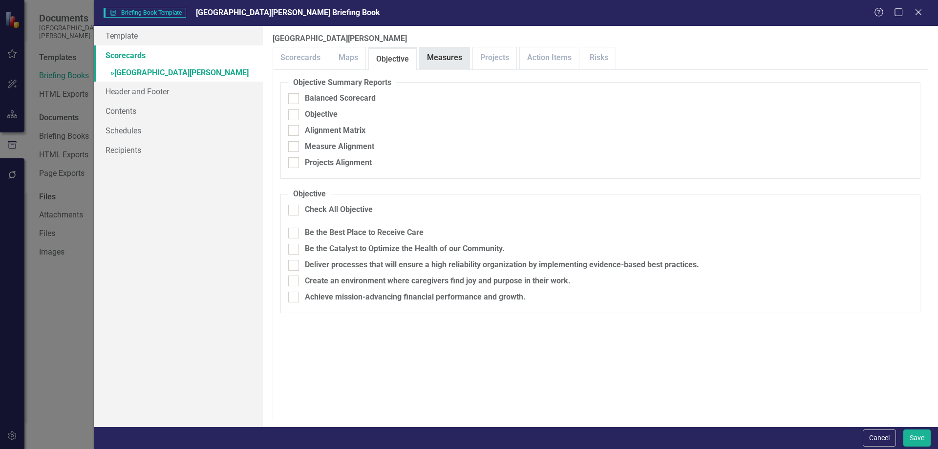
click at [463, 60] on link "Measures" at bounding box center [445, 57] width 50 height 21
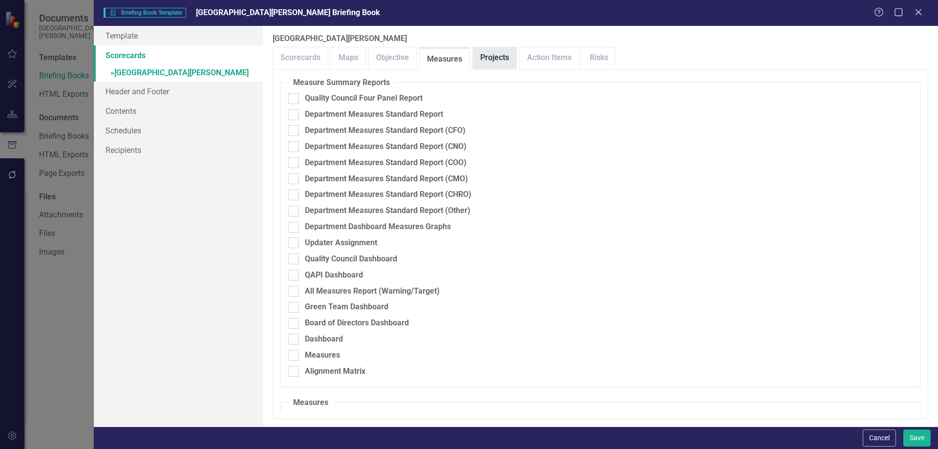
click at [509, 55] on link "Projects" at bounding box center [494, 57] width 43 height 21
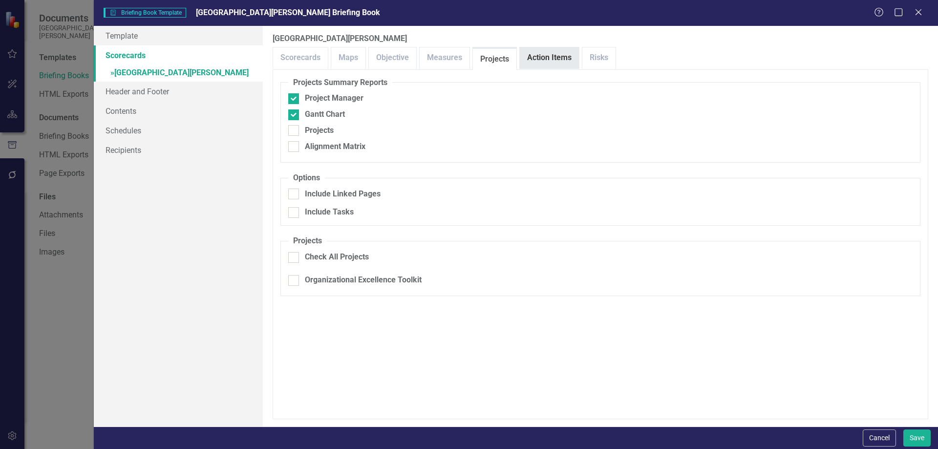
click at [536, 54] on link "Action Items" at bounding box center [549, 57] width 59 height 21
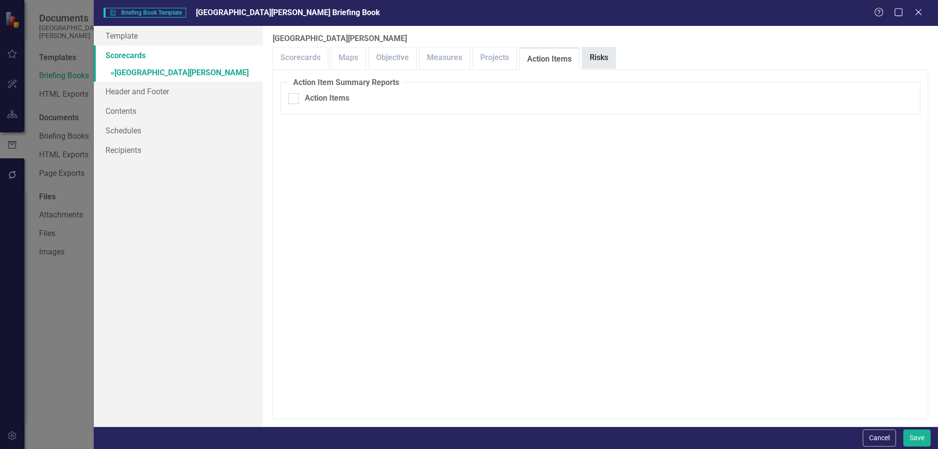
click at [601, 57] on link "Risks" at bounding box center [599, 57] width 33 height 21
click at [879, 441] on button "Cancel" at bounding box center [879, 438] width 33 height 17
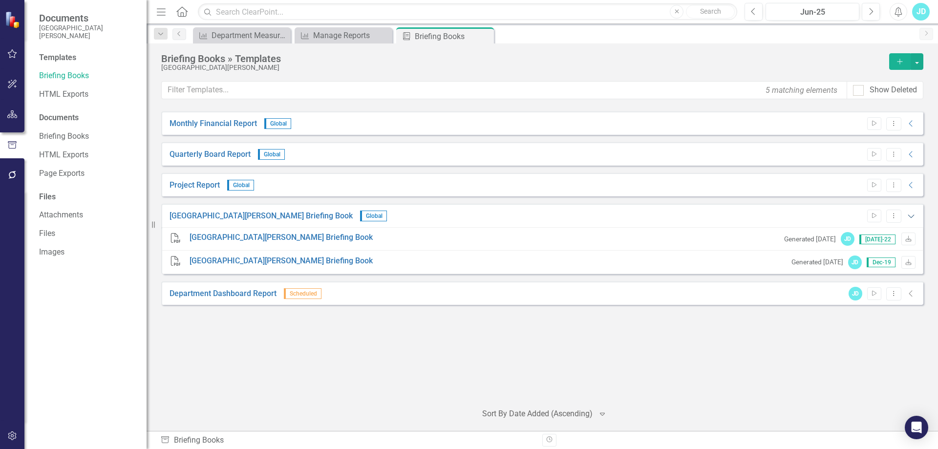
click at [912, 215] on icon "Expanded" at bounding box center [912, 216] width 10 height 8
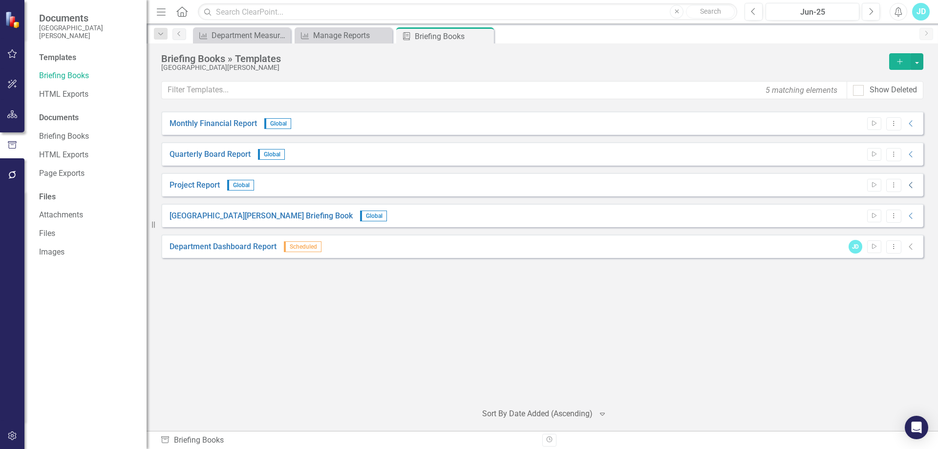
click at [910, 186] on icon at bounding box center [910, 185] width 3 height 6
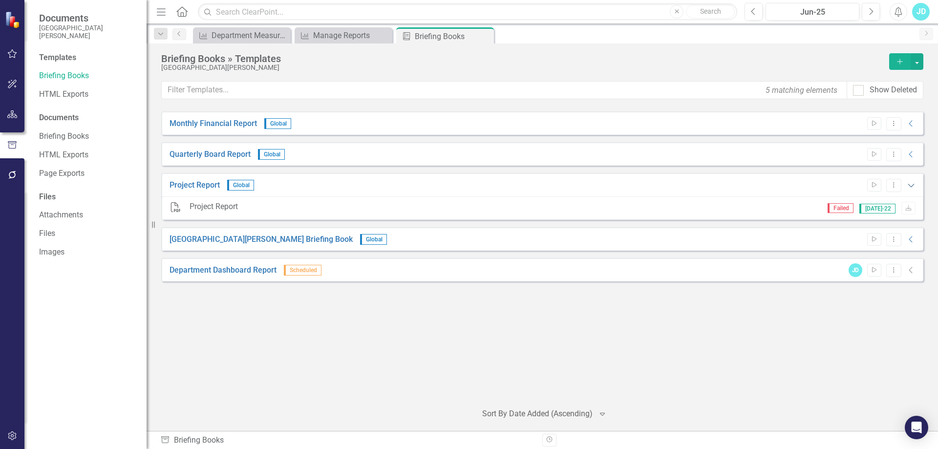
click at [912, 184] on icon "Expanded" at bounding box center [912, 185] width 10 height 8
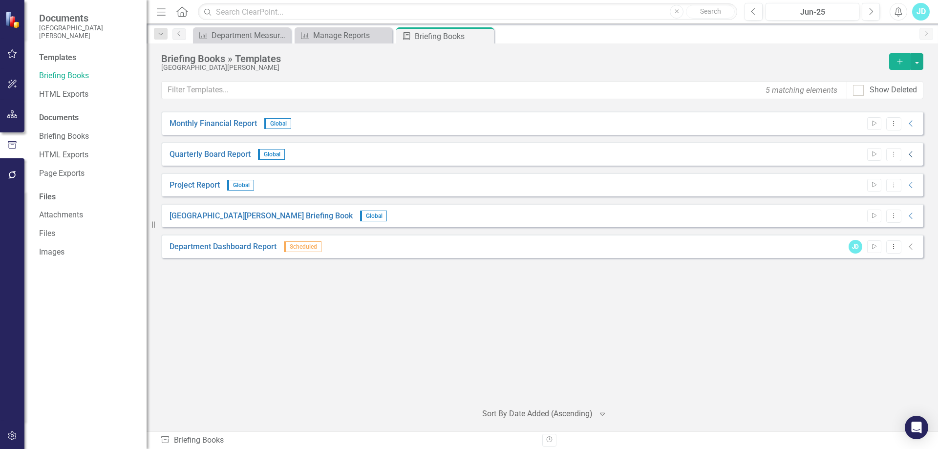
click at [913, 153] on icon "Collapse" at bounding box center [912, 155] width 10 height 8
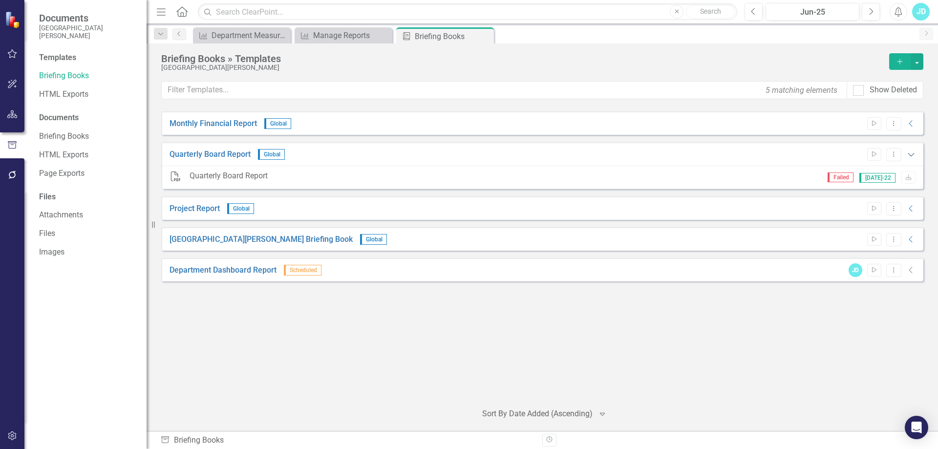
click at [913, 153] on icon "Expanded" at bounding box center [912, 155] width 10 height 8
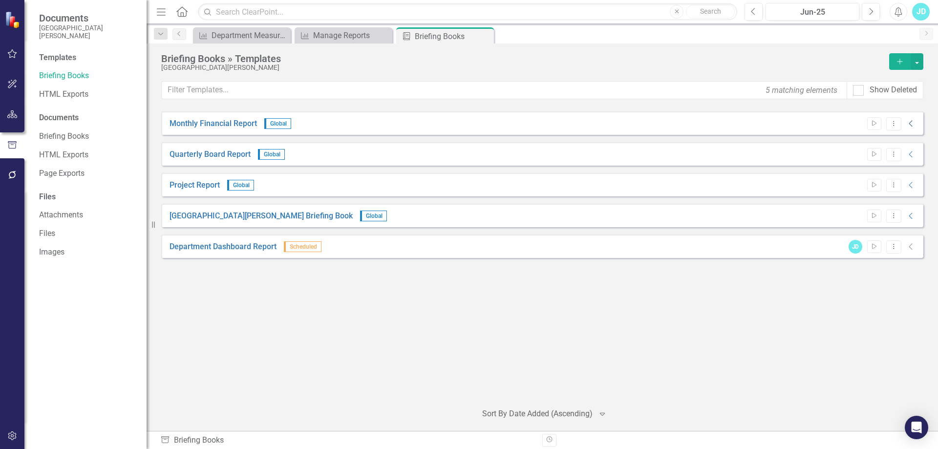
click at [912, 125] on icon "Collapse" at bounding box center [912, 124] width 10 height 8
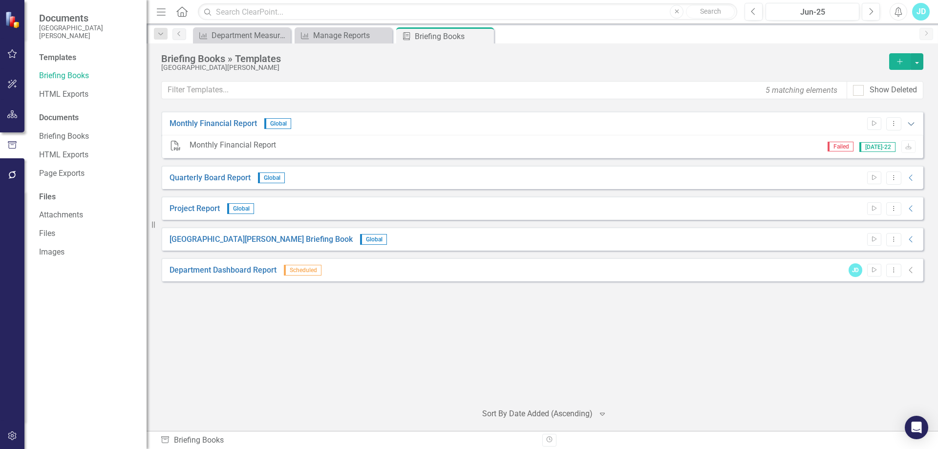
click at [912, 125] on icon "Expanded" at bounding box center [912, 124] width 10 height 8
